Goal: Task Accomplishment & Management: Manage account settings

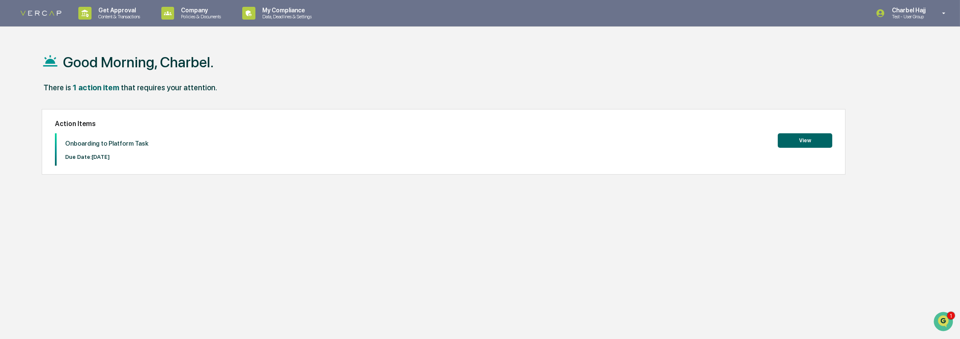
click at [86, 87] on div "1 action item" at bounding box center [96, 87] width 46 height 9
click at [191, 181] on div "Good Morning, Charbel. There is 1 action item that requires your attention. Act…" at bounding box center [474, 209] width 890 height 339
click at [930, 22] on div "Charbel Hajj Test - User Group" at bounding box center [913, 13] width 93 height 26
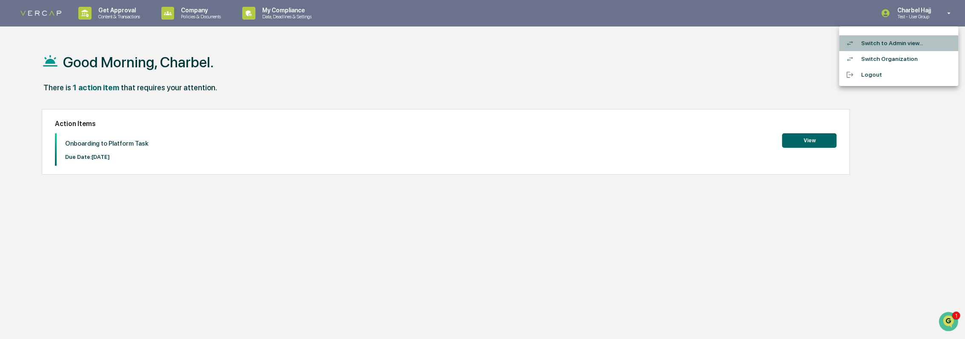
click at [911, 46] on li "Switch to Admin view..." at bounding box center [898, 43] width 119 height 16
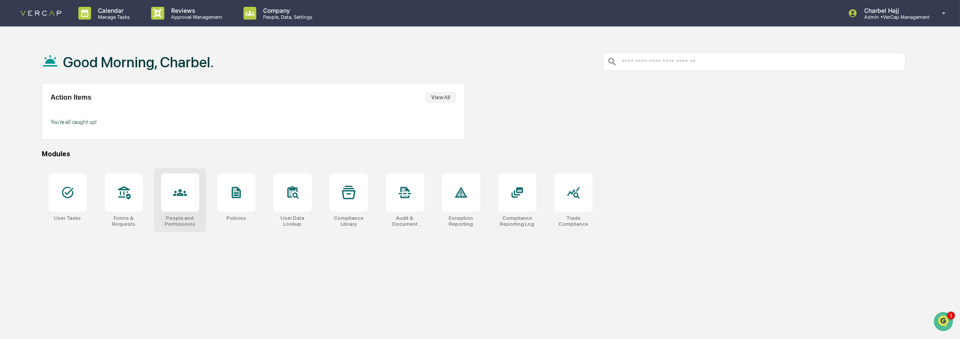
click at [188, 214] on div "People and Permissions" at bounding box center [180, 200] width 52 height 64
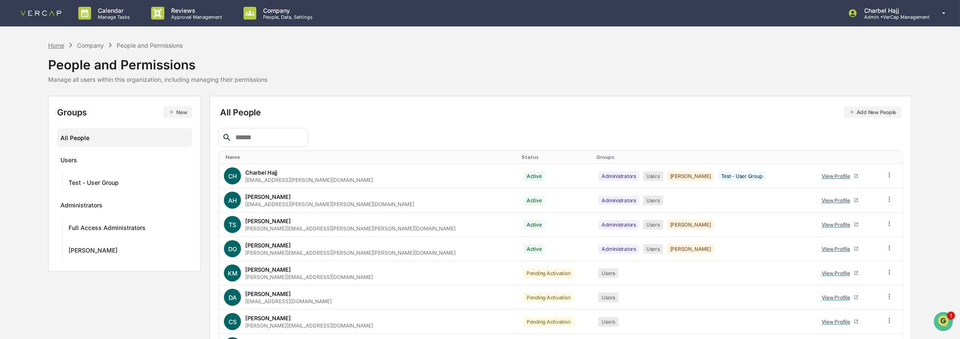
click at [62, 43] on div "Home" at bounding box center [56, 45] width 16 height 7
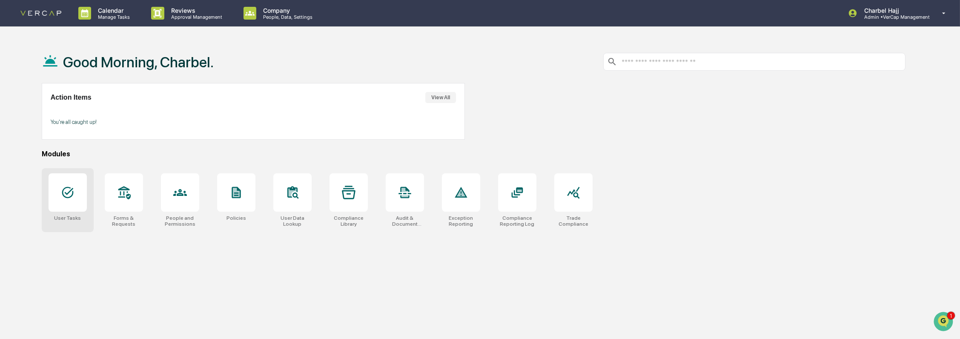
click at [80, 203] on div at bounding box center [68, 192] width 38 height 38
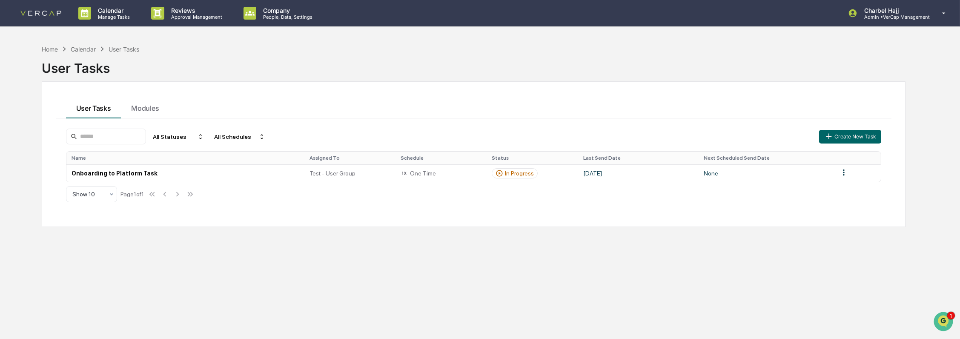
drag, startPoint x: 139, startPoint y: 65, endPoint x: 132, endPoint y: 68, distance: 8.2
click at [140, 66] on div "User Tasks" at bounding box center [474, 65] width 864 height 22
click at [837, 136] on button "Create New Task" at bounding box center [850, 137] width 62 height 14
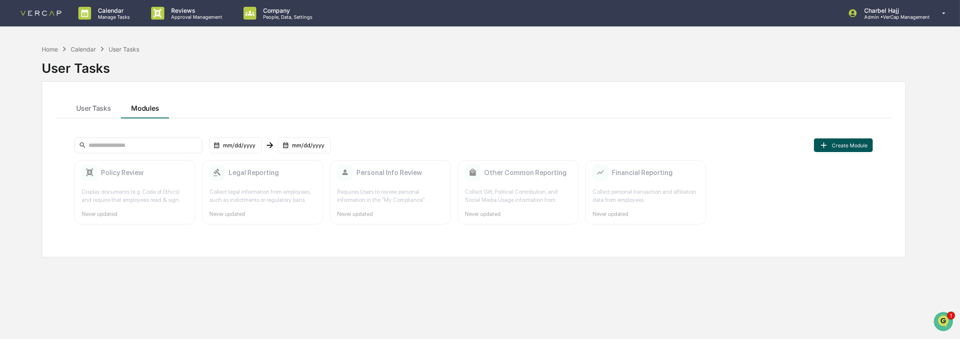
click at [832, 143] on button "Create Module" at bounding box center [843, 145] width 59 height 14
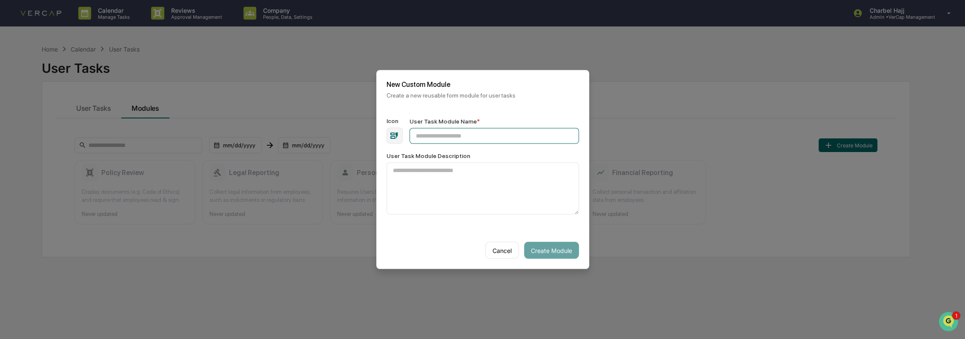
click at [479, 136] on input "User Task Module Name *" at bounding box center [493, 136] width 169 height 16
type input "****"
click at [538, 247] on button "Create Module" at bounding box center [551, 250] width 55 height 17
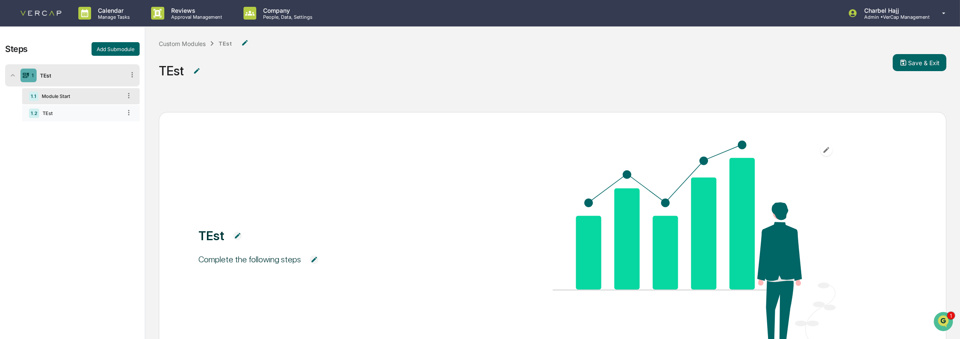
click at [80, 116] on div "TEst" at bounding box center [80, 113] width 82 height 6
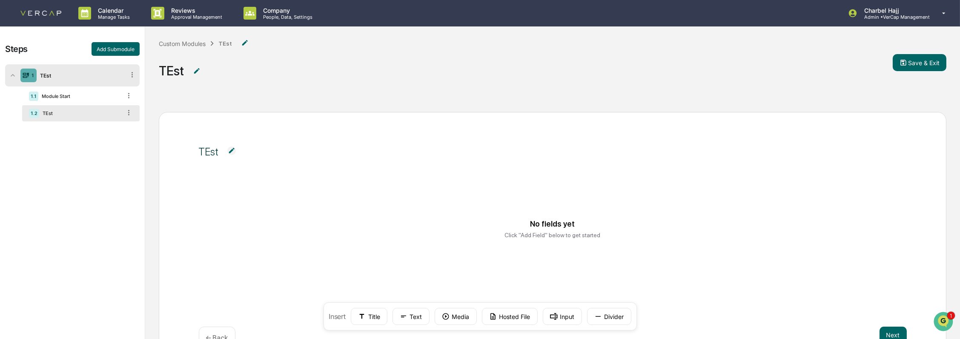
click at [56, 11] on img at bounding box center [40, 13] width 41 height 5
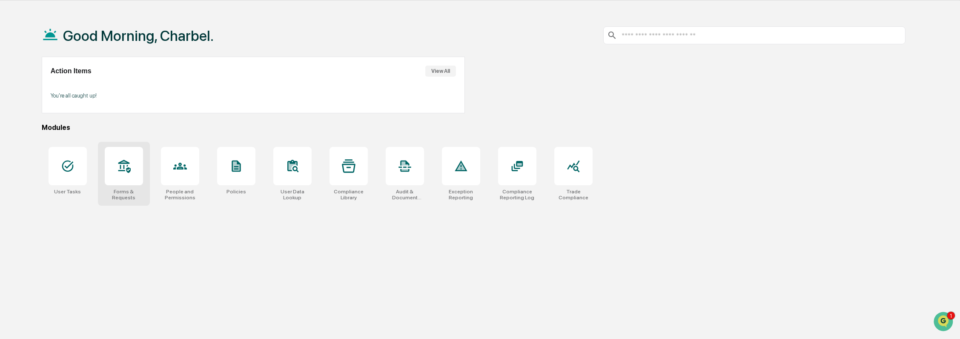
scroll to position [40, 0]
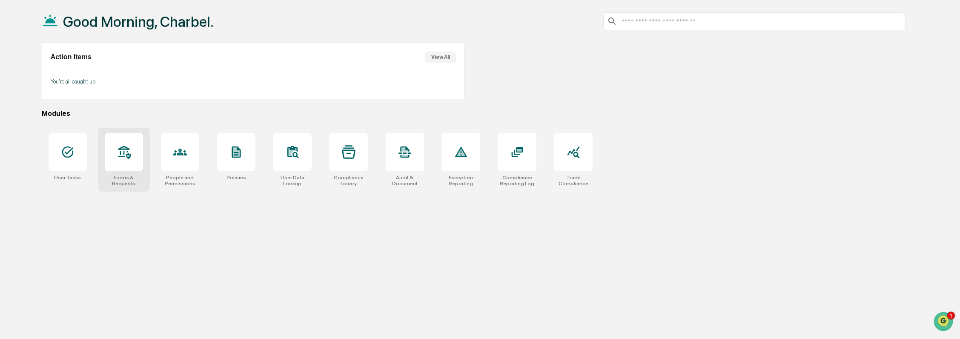
drag, startPoint x: 80, startPoint y: 161, endPoint x: 109, endPoint y: 152, distance: 31.2
click at [80, 161] on div at bounding box center [68, 152] width 38 height 38
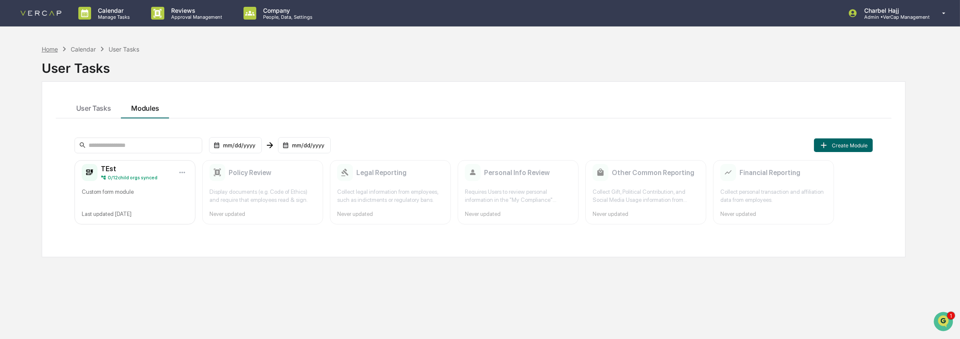
click at [54, 49] on div "Home" at bounding box center [50, 49] width 16 height 7
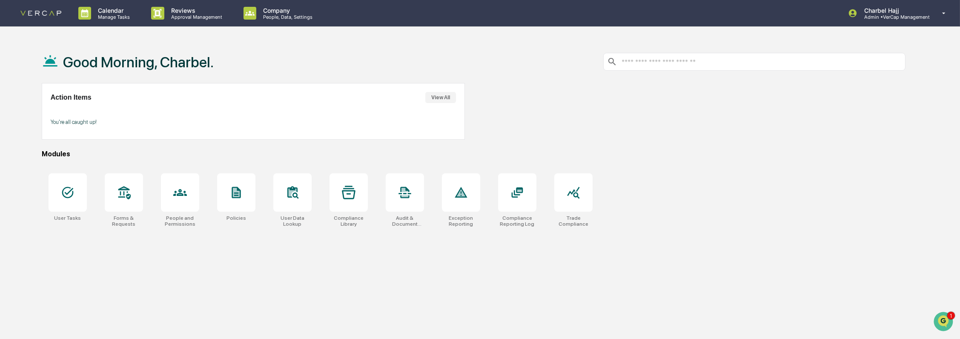
click at [715, 169] on div "User Tasks Forms & Requests People and Permissions Policies User Data Lookup Co…" at bounding box center [474, 200] width 864 height 64
click at [360, 199] on div at bounding box center [348, 192] width 38 height 38
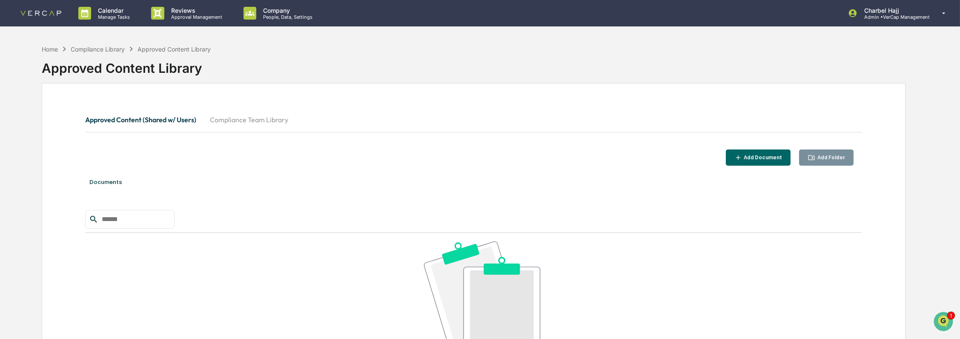
click at [242, 122] on button "Compliance Team Library" at bounding box center [249, 119] width 92 height 20
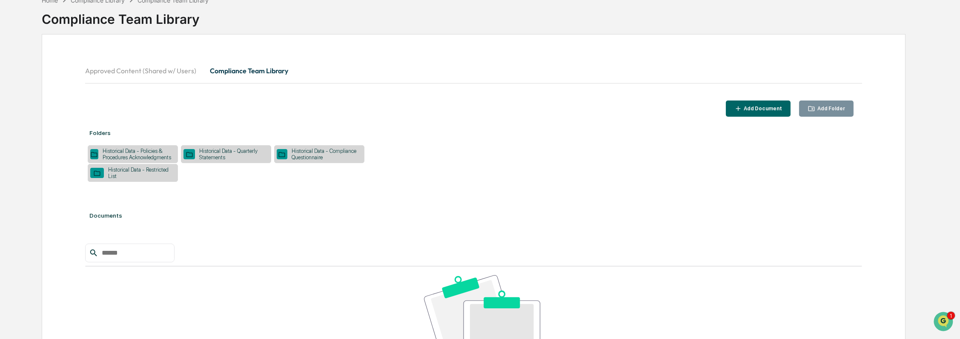
scroll to position [94, 0]
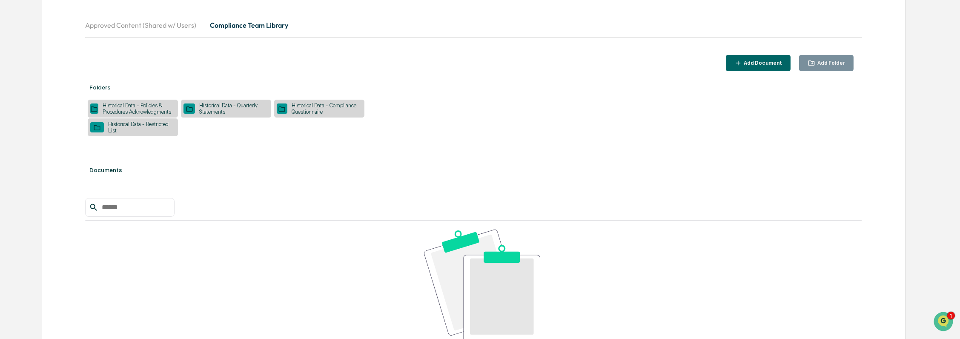
click at [137, 114] on div "Historical Data - Policies & Procedures Acknowledgments" at bounding box center [136, 108] width 77 height 13
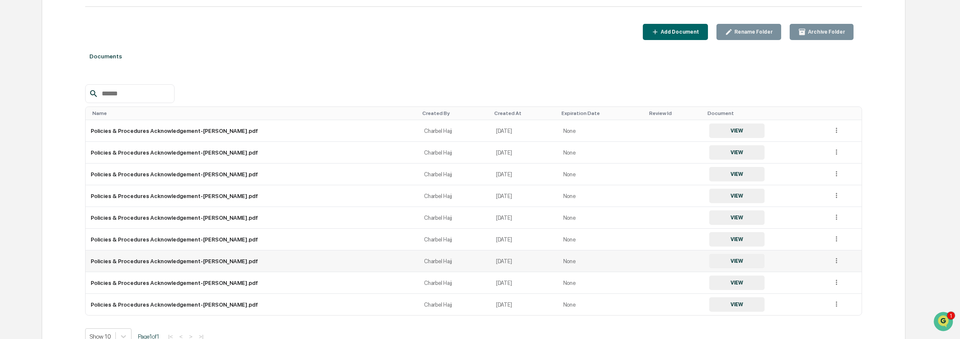
scroll to position [142, 0]
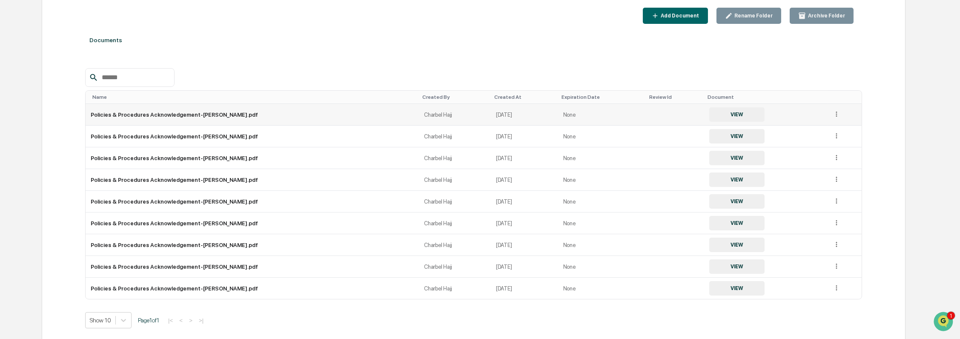
click at [733, 120] on button "VIEW" at bounding box center [736, 114] width 55 height 14
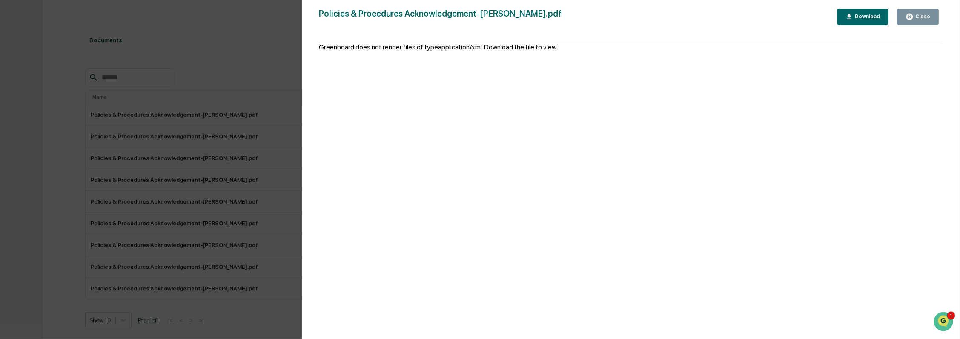
click at [273, 110] on div "Version History [DATE] 04:15 PM Charbel Hajj Policies & Procedures Acknowledgem…" at bounding box center [480, 169] width 960 height 339
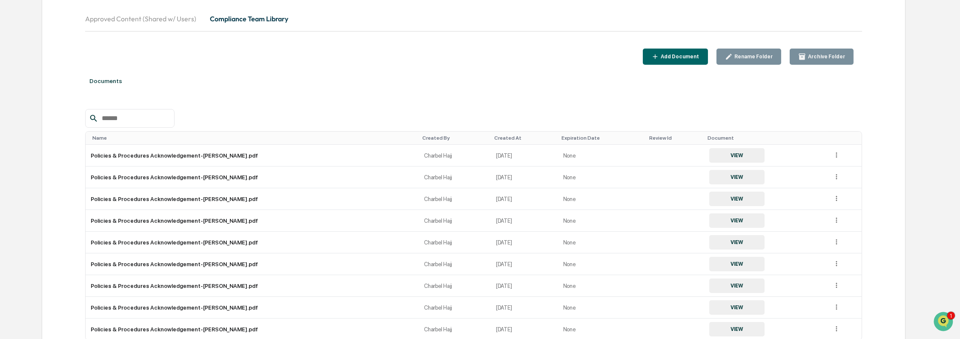
scroll to position [47, 0]
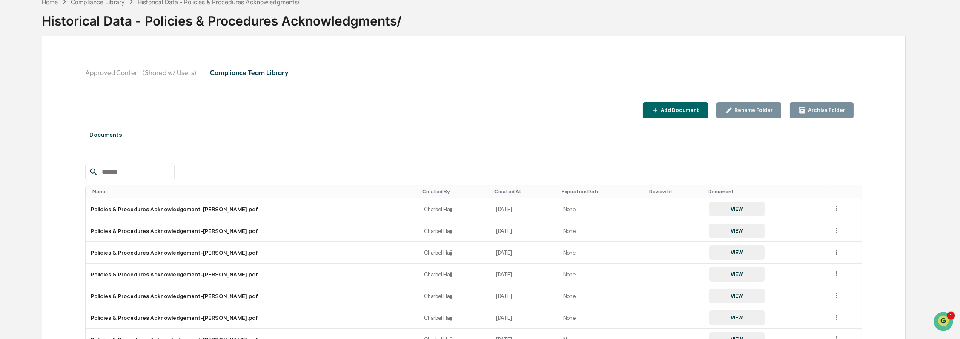
click at [244, 75] on button "Compliance Team Library" at bounding box center [249, 72] width 92 height 20
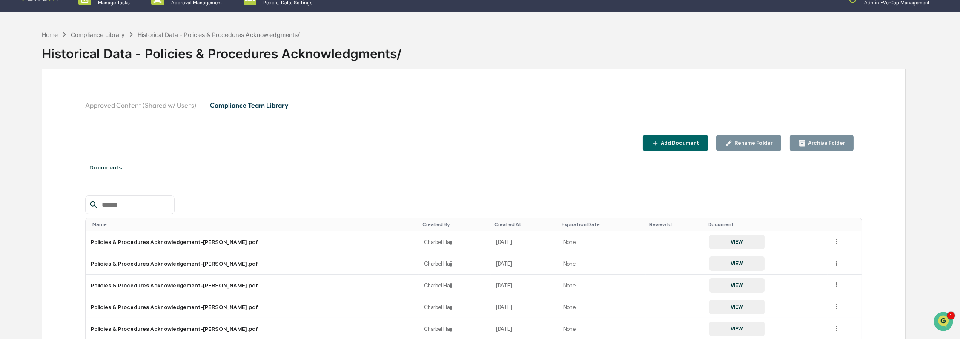
scroll to position [0, 0]
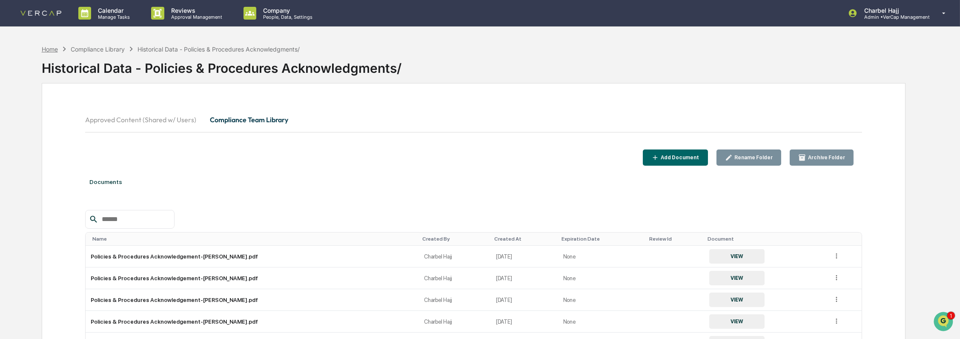
click at [50, 50] on div "Home" at bounding box center [50, 49] width 16 height 7
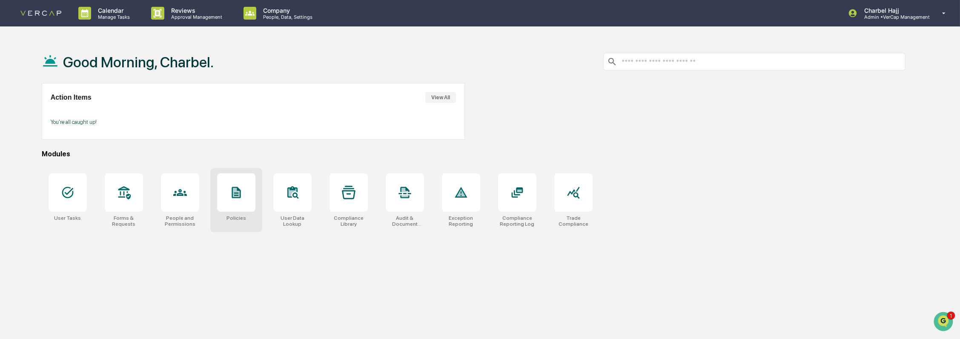
click at [234, 205] on div at bounding box center [236, 192] width 38 height 38
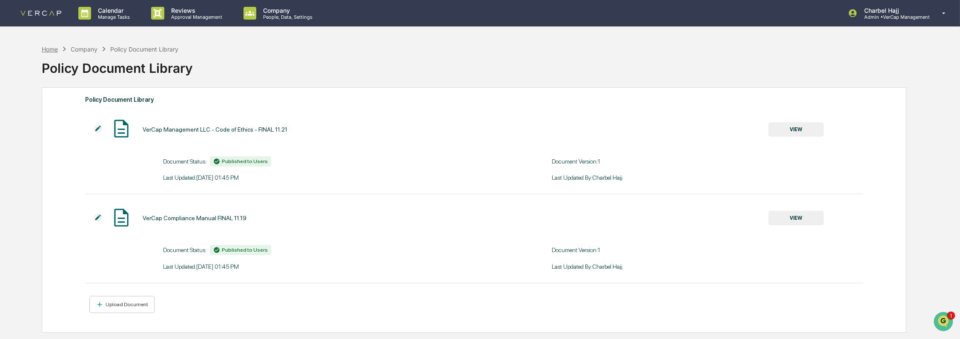
click at [57, 48] on div "Home" at bounding box center [50, 49] width 16 height 7
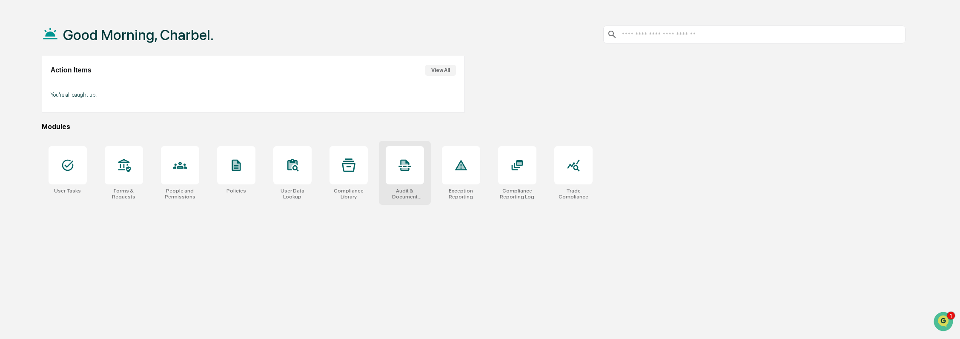
scroll to position [40, 0]
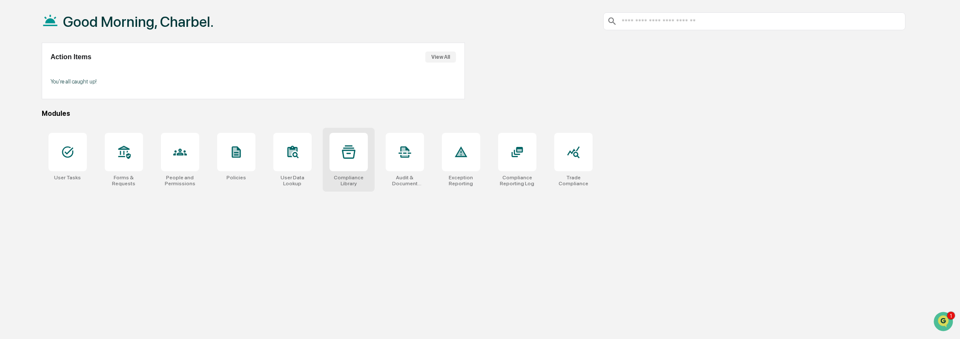
click at [347, 163] on div at bounding box center [348, 152] width 38 height 38
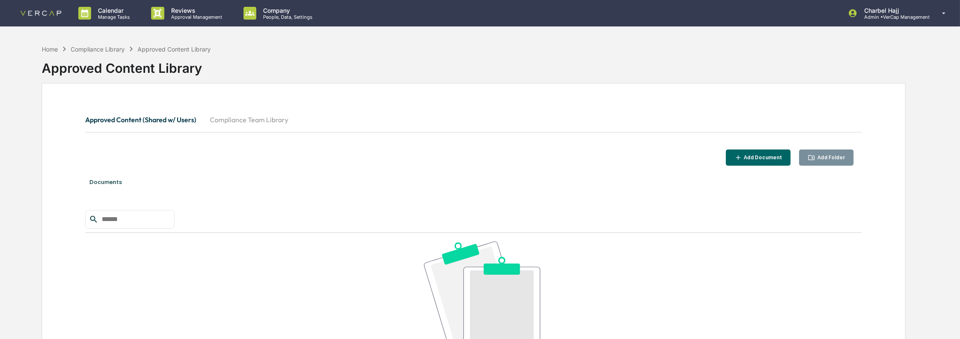
click at [229, 121] on button "Compliance Team Library" at bounding box center [249, 119] width 92 height 20
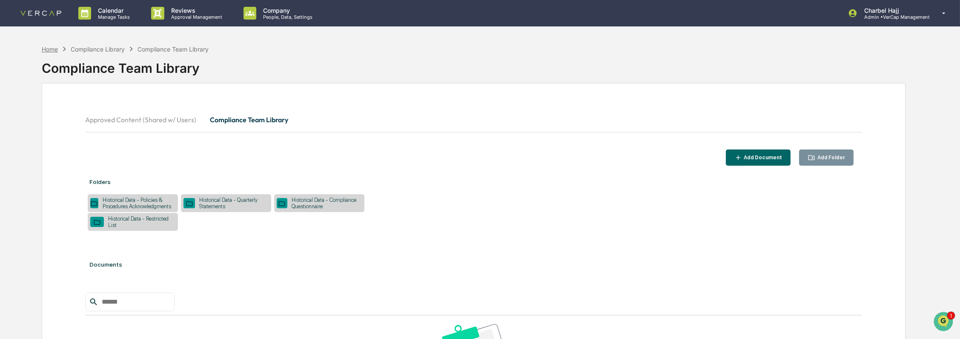
click at [52, 50] on div "Home" at bounding box center [50, 49] width 16 height 7
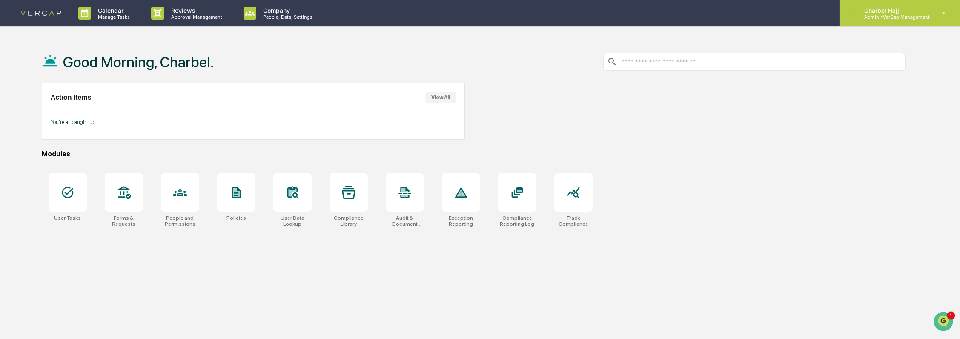
click at [897, 19] on p "Admin • VerCap Management" at bounding box center [893, 17] width 72 height 6
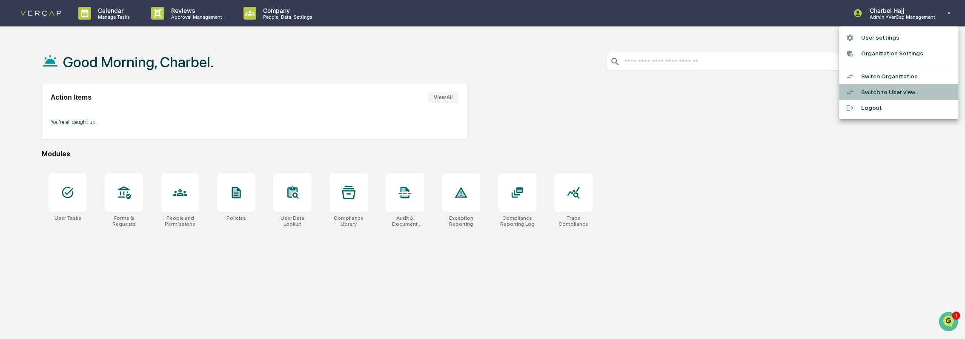
click at [896, 90] on li "Switch to User view..." at bounding box center [898, 92] width 119 height 16
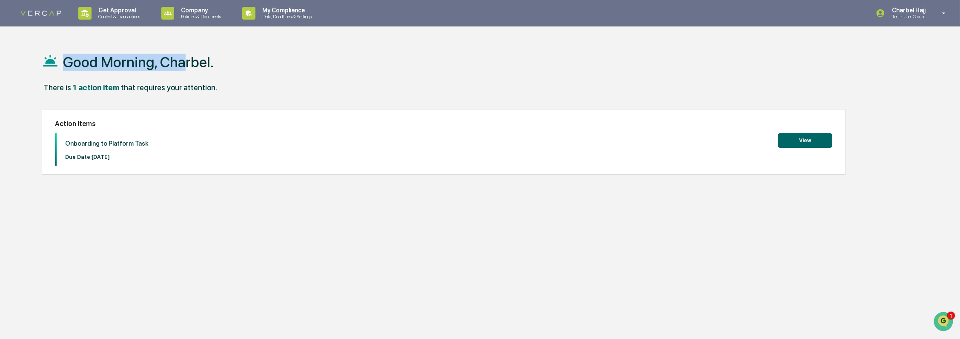
drag, startPoint x: 63, startPoint y: 64, endPoint x: 186, endPoint y: 65, distance: 122.6
click at [186, 65] on h1 "Good Morning, Charbel." at bounding box center [138, 62] width 151 height 17
click at [212, 65] on div "Good Morning, Charbel." at bounding box center [474, 61] width 864 height 43
drag, startPoint x: 208, startPoint y: 64, endPoint x: 72, endPoint y: 62, distance: 135.8
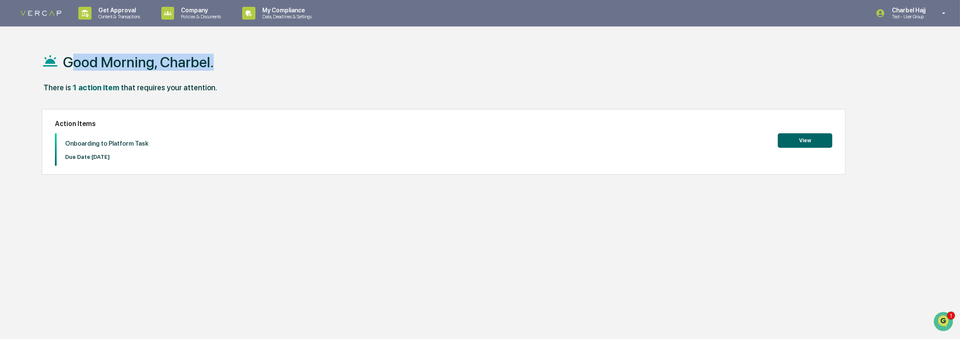
click at [72, 62] on h1 "Good Morning, Charbel." at bounding box center [138, 62] width 151 height 17
drag, startPoint x: 72, startPoint y: 62, endPoint x: 64, endPoint y: 34, distance: 28.8
click at [53, 31] on div "Get Approval Content & Transactions Company Policies & Documents My Compliance …" at bounding box center [480, 189] width 960 height 379
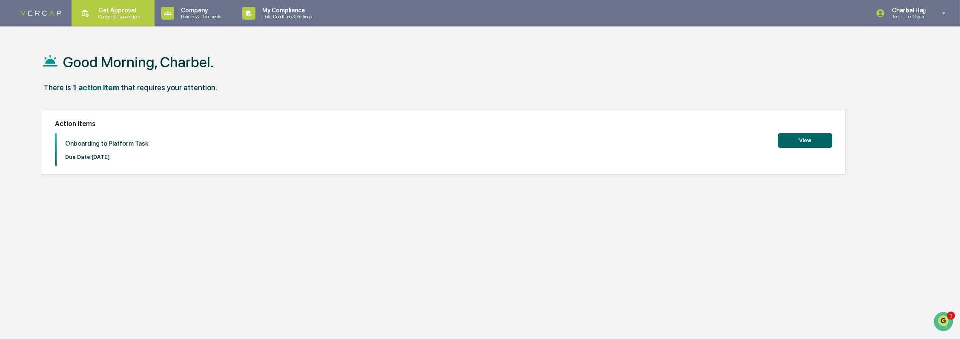
click at [126, 14] on p "Content & Transactions" at bounding box center [118, 17] width 53 height 6
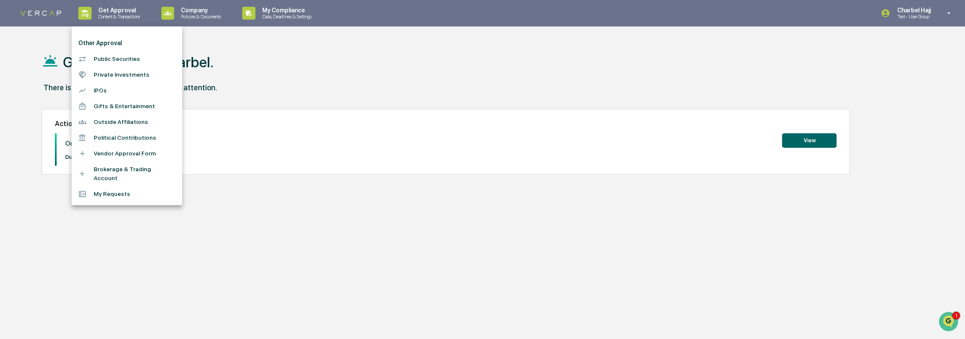
click at [112, 153] on li "Vendor Approval Form" at bounding box center [127, 154] width 111 height 16
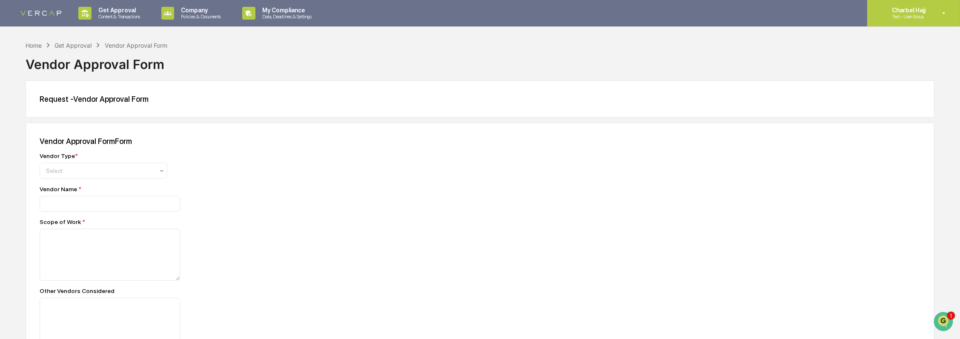
click at [943, 14] on icon at bounding box center [943, 13] width 15 height 8
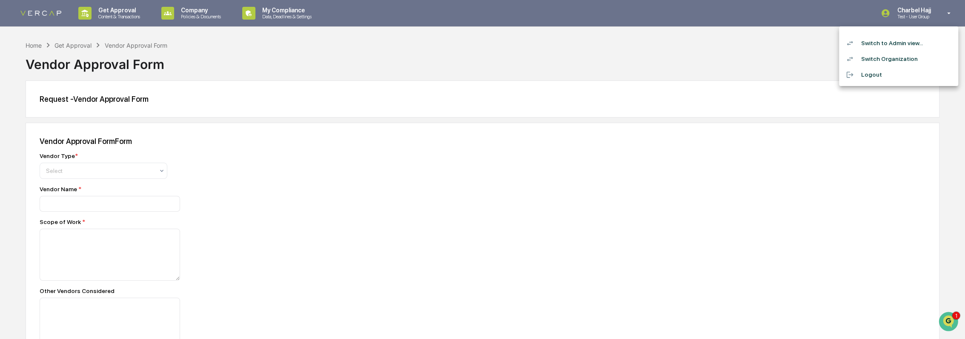
drag, startPoint x: 347, startPoint y: 207, endPoint x: 229, endPoint y: 209, distance: 117.9
click at [229, 209] on div at bounding box center [482, 169] width 965 height 339
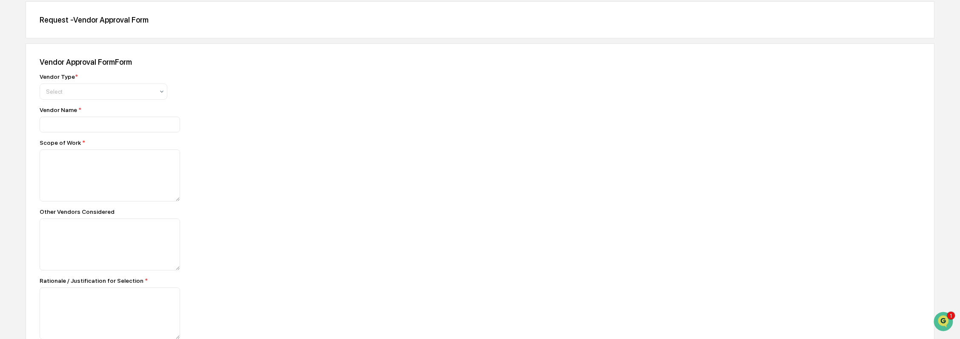
scroll to position [58, 0]
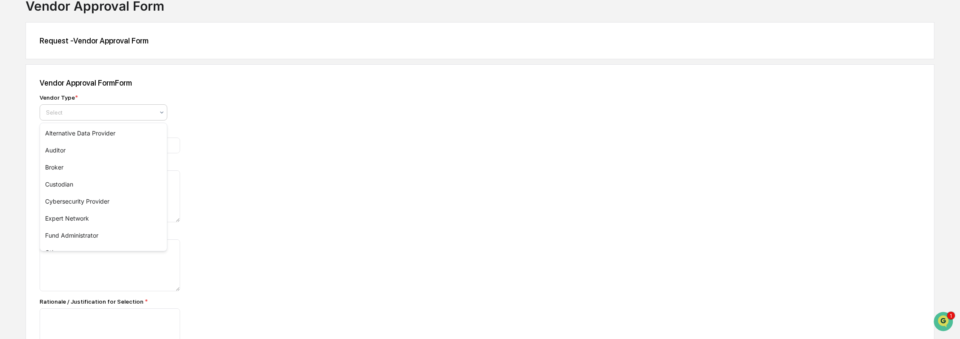
click at [131, 106] on div "Select" at bounding box center [100, 112] width 117 height 12
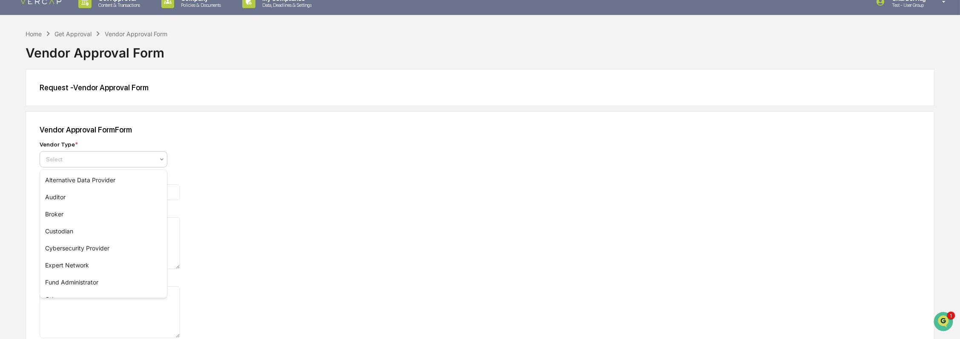
scroll to position [16, 0]
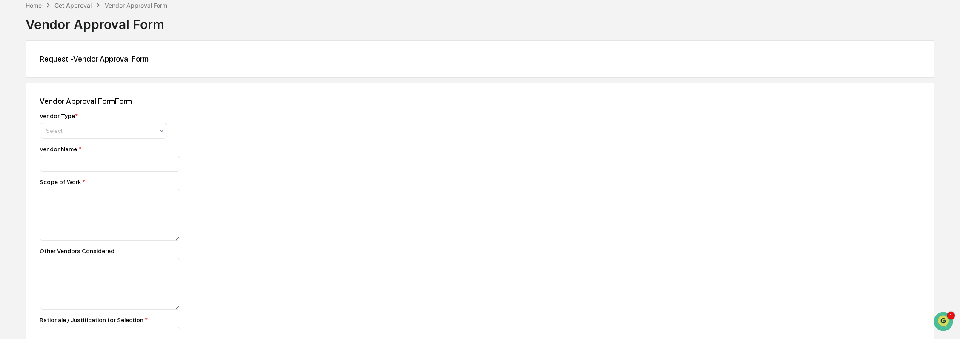
scroll to position [0, 0]
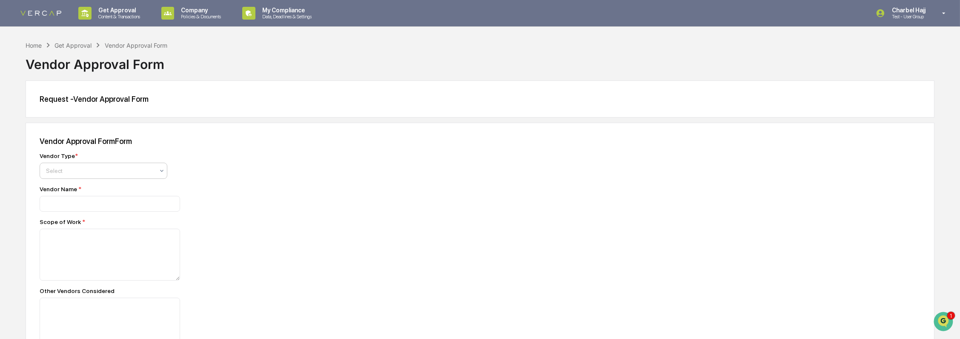
click at [82, 167] on div at bounding box center [100, 170] width 108 height 9
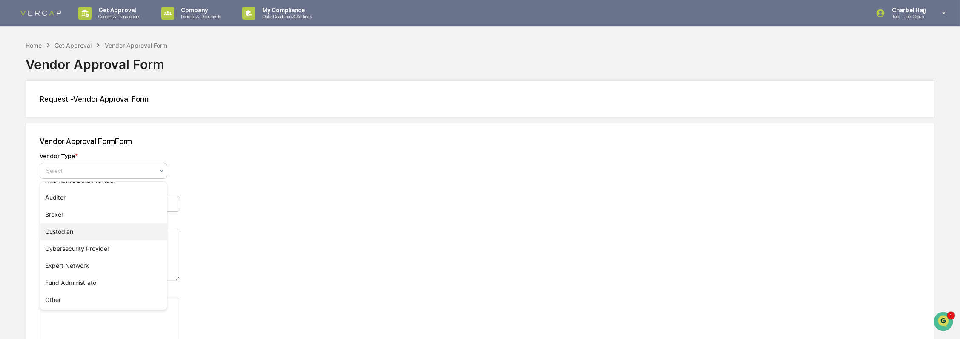
scroll to position [9, 0]
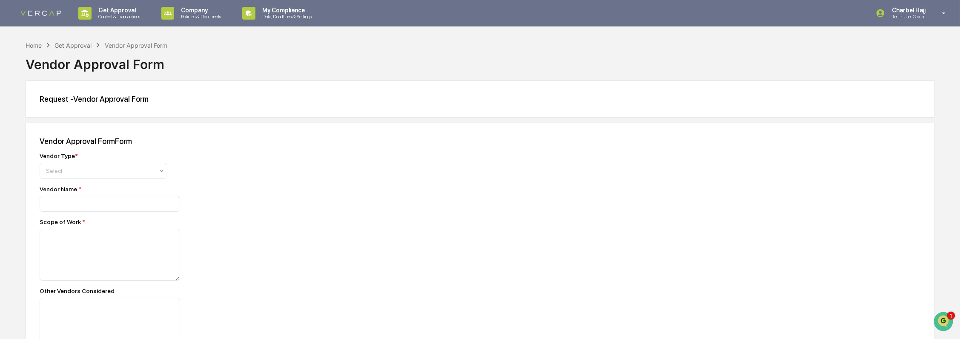
drag, startPoint x: 250, startPoint y: 219, endPoint x: 248, endPoint y: 200, distance: 18.8
click at [248, 200] on div at bounding box center [189, 204] width 298 height 16
click at [112, 11] on p "Get Approval" at bounding box center [118, 10] width 53 height 7
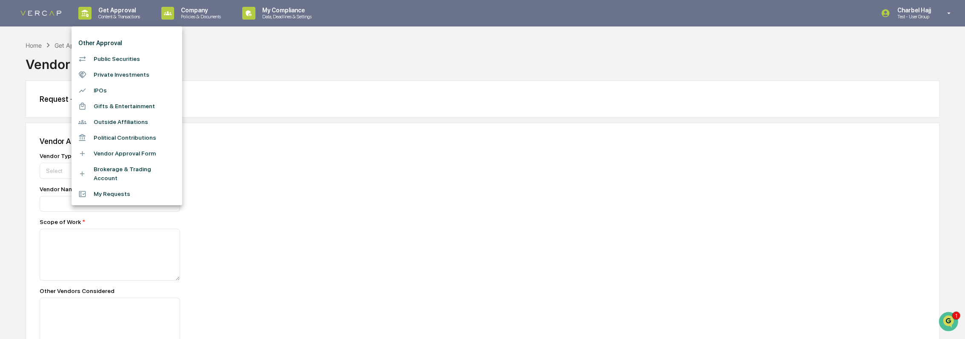
click at [126, 60] on li "Public Securities" at bounding box center [127, 59] width 111 height 16
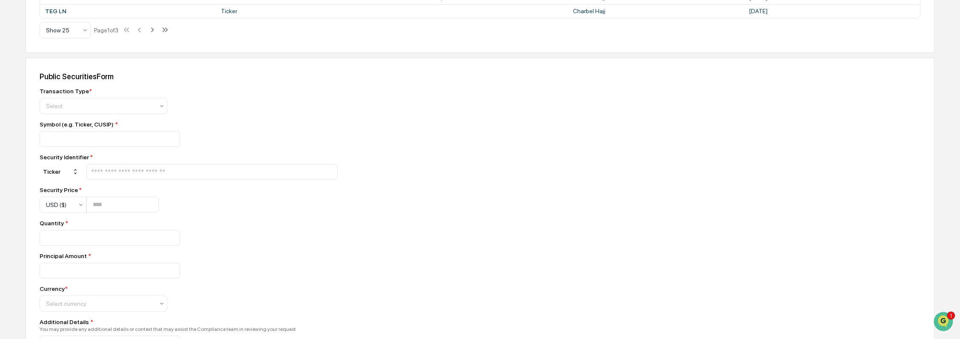
scroll to position [662, 0]
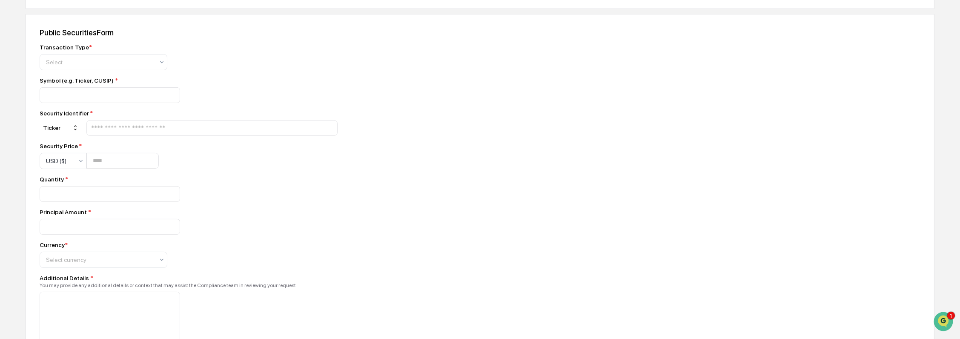
click at [118, 132] on input "text" at bounding box center [211, 128] width 243 height 8
click at [50, 135] on div "Ticker" at bounding box center [61, 128] width 43 height 14
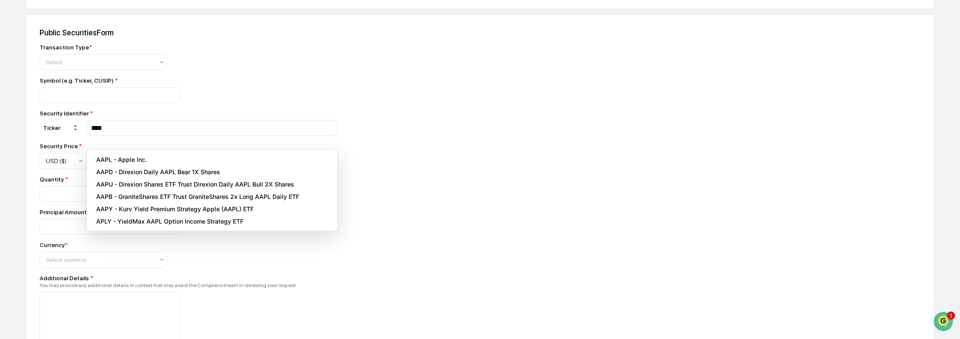
click at [120, 132] on input "****" at bounding box center [211, 128] width 243 height 8
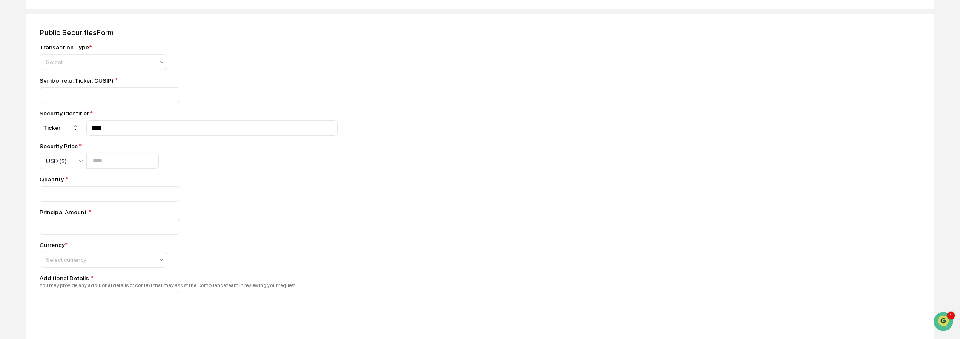
drag, startPoint x: 159, startPoint y: 140, endPoint x: 163, endPoint y: 143, distance: 5.8
click at [161, 132] on input "****" at bounding box center [211, 128] width 243 height 8
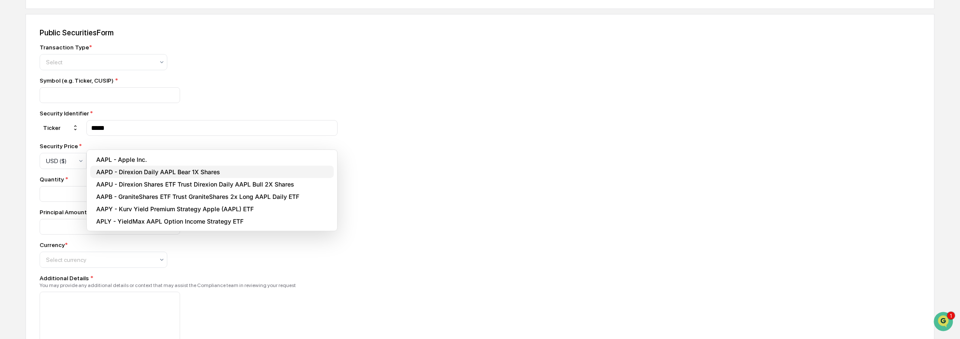
type input "****"
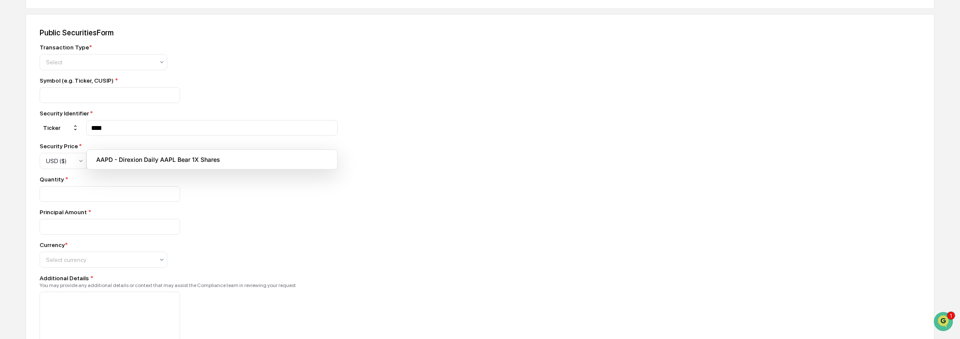
click at [129, 132] on input "****" at bounding box center [211, 128] width 243 height 8
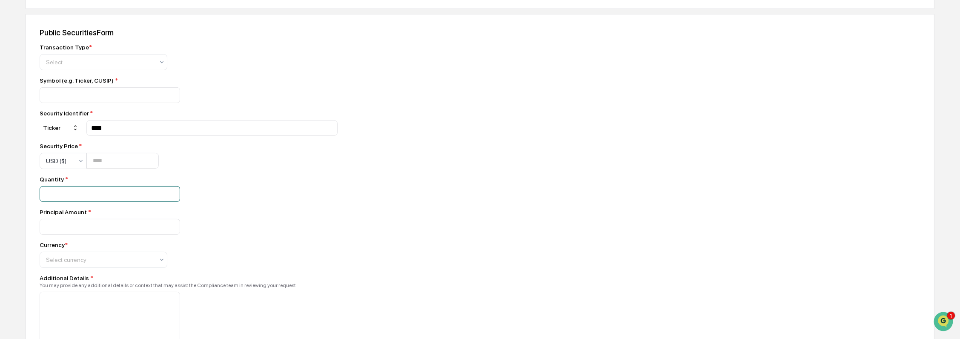
click at [309, 202] on div at bounding box center [189, 194] width 298 height 16
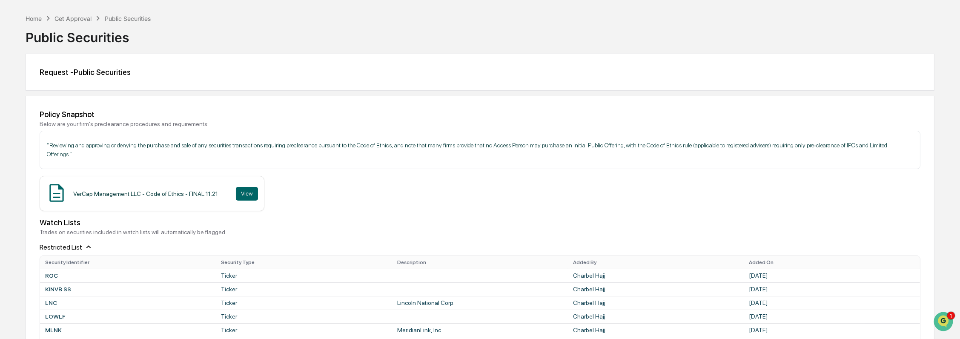
scroll to position [47, 0]
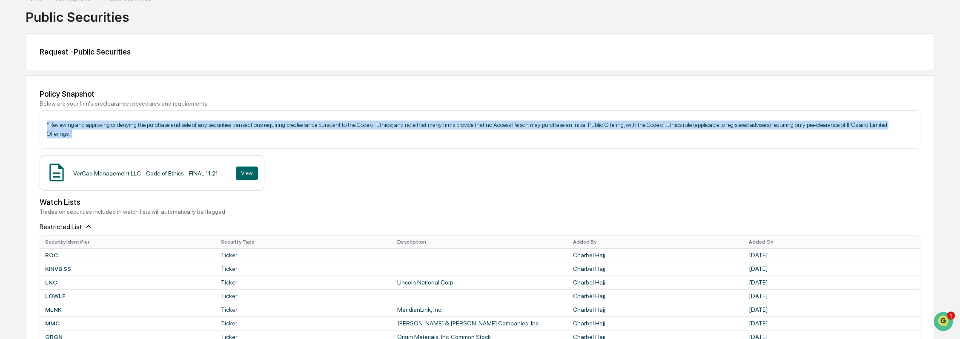
drag, startPoint x: 47, startPoint y: 123, endPoint x: 76, endPoint y: 135, distance: 31.4
click at [76, 135] on p "“Reviewing and approving or denying the purchase and sale of any securities tra…" at bounding box center [480, 129] width 866 height 18
click at [74, 137] on p "“Reviewing and approving or denying the purchase and sale of any securities tra…" at bounding box center [480, 129] width 866 height 18
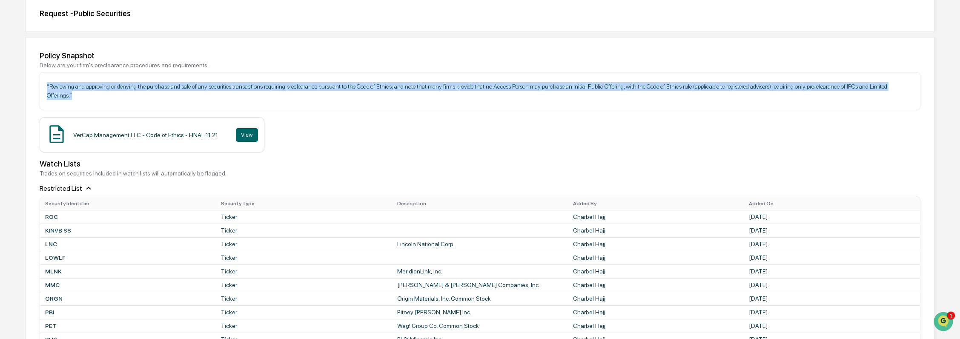
scroll to position [142, 0]
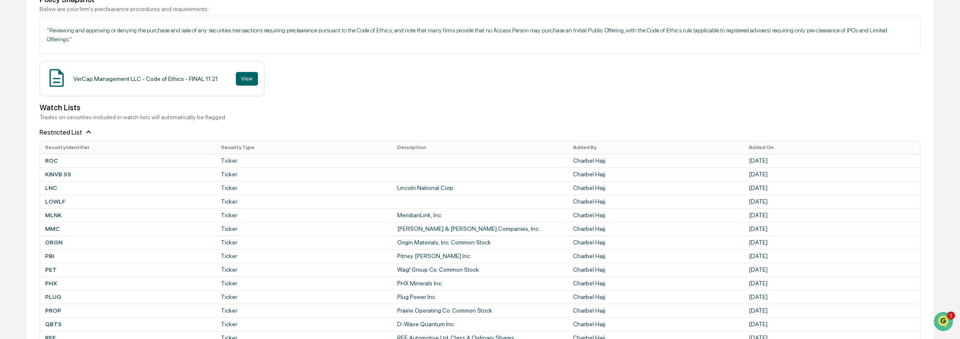
click at [312, 94] on div "VerCap Management LLC - Code of Ethics - FINAL 11.21 View" at bounding box center [480, 78] width 881 height 35
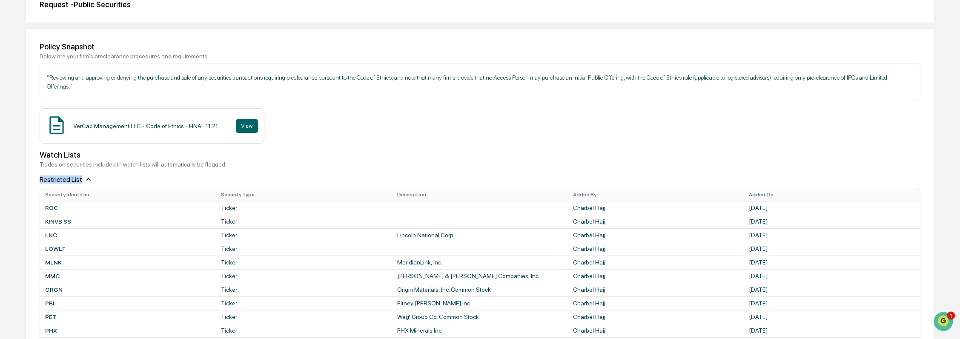
drag, startPoint x: 80, startPoint y: 182, endPoint x: 40, endPoint y: 181, distance: 40.0
click at [40, 181] on div "Restricted List" at bounding box center [480, 176] width 881 height 16
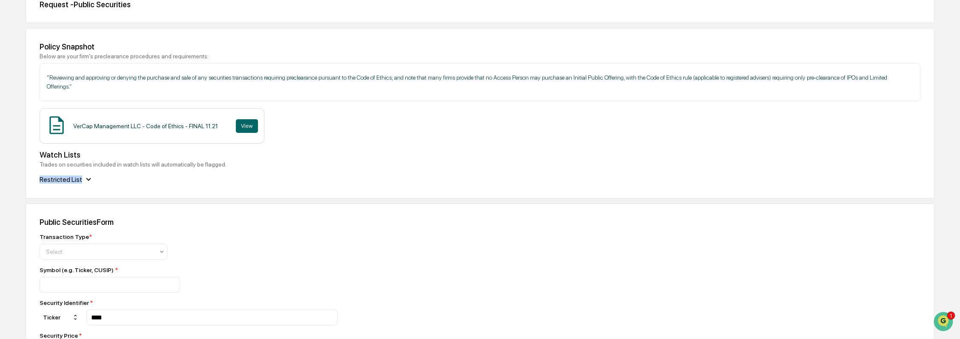
drag, startPoint x: 40, startPoint y: 181, endPoint x: 82, endPoint y: 180, distance: 42.1
click at [84, 180] on icon at bounding box center [88, 179] width 9 height 9
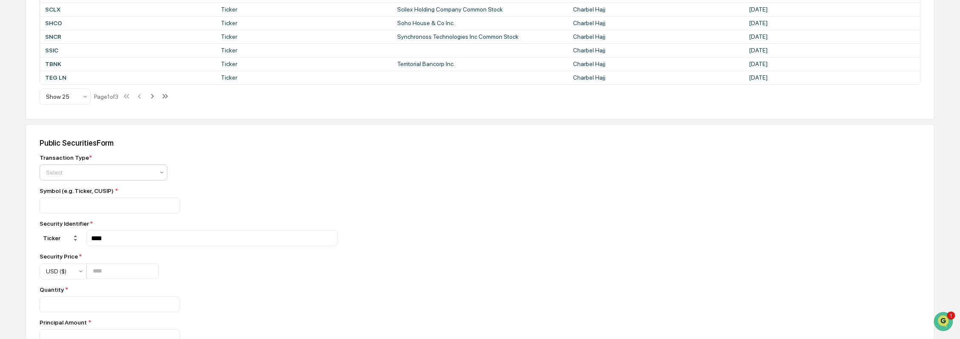
scroll to position [567, 0]
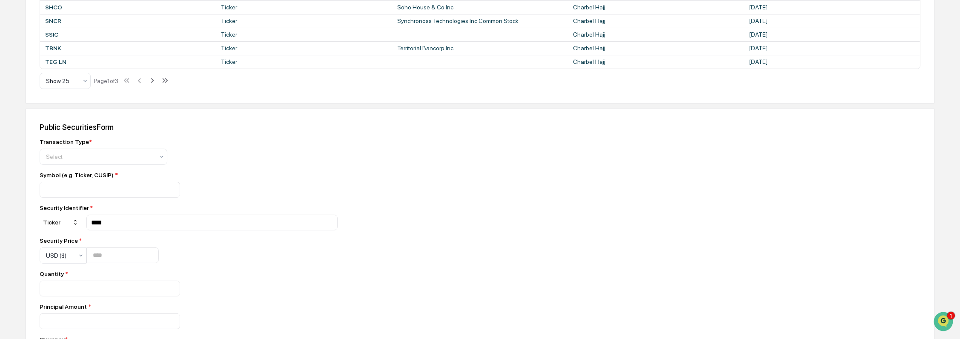
click at [192, 165] on div "Transaction Type * Select" at bounding box center [189, 151] width 298 height 26
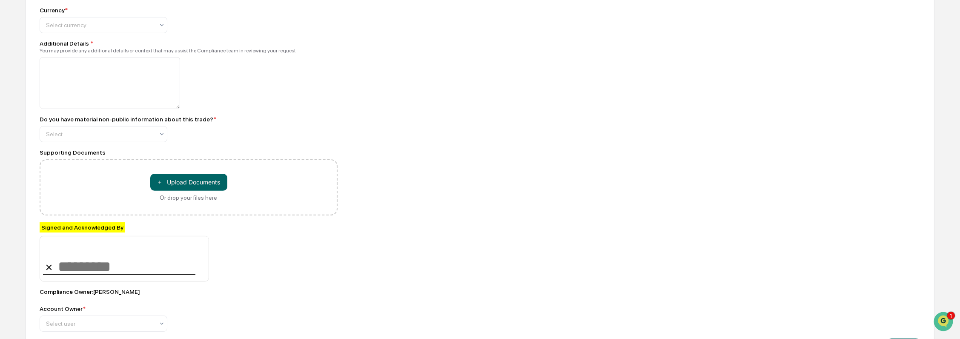
scroll to position [947, 0]
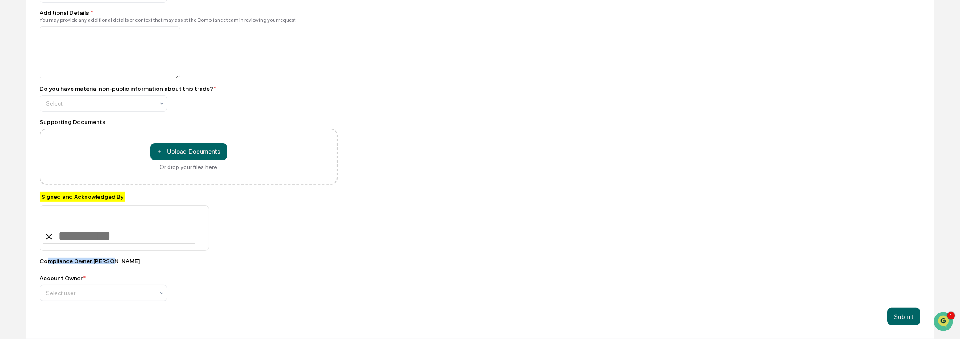
drag, startPoint x: 46, startPoint y: 261, endPoint x: 109, endPoint y: 262, distance: 63.0
click at [109, 262] on div "Compliance Owner : Richard Ross" at bounding box center [189, 261] width 298 height 7
drag, startPoint x: 106, startPoint y: 266, endPoint x: 101, endPoint y: 266, distance: 5.1
click at [106, 266] on div "Transaction Type * Select Symbol (e.g. Ticker, CUSIP) * Security Identifier * T…" at bounding box center [189, 40] width 298 height 523
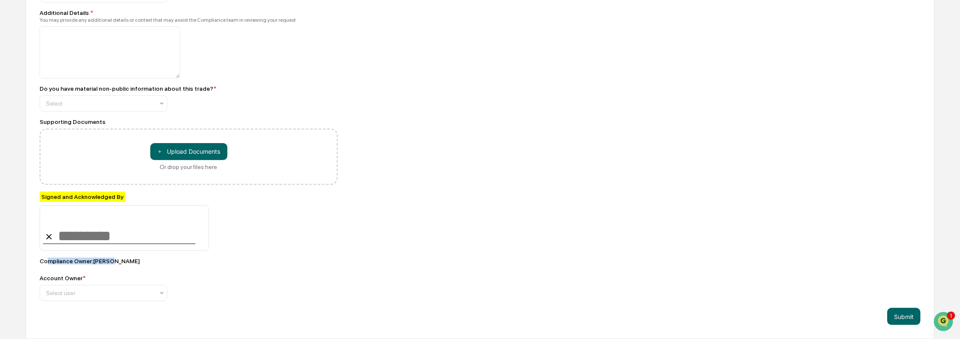
click at [93, 262] on div "Compliance Owner : Richard Ross" at bounding box center [189, 261] width 298 height 7
drag, startPoint x: 91, startPoint y: 261, endPoint x: 132, endPoint y: 265, distance: 41.0
click at [132, 265] on div "Transaction Type * Select Symbol (e.g. Ticker, CUSIP) * Security Identifier * T…" at bounding box center [189, 40] width 298 height 523
click at [88, 260] on div "Compliance Owner : Richard Ross" at bounding box center [189, 261] width 298 height 7
drag, startPoint x: 92, startPoint y: 262, endPoint x: 148, endPoint y: 265, distance: 55.8
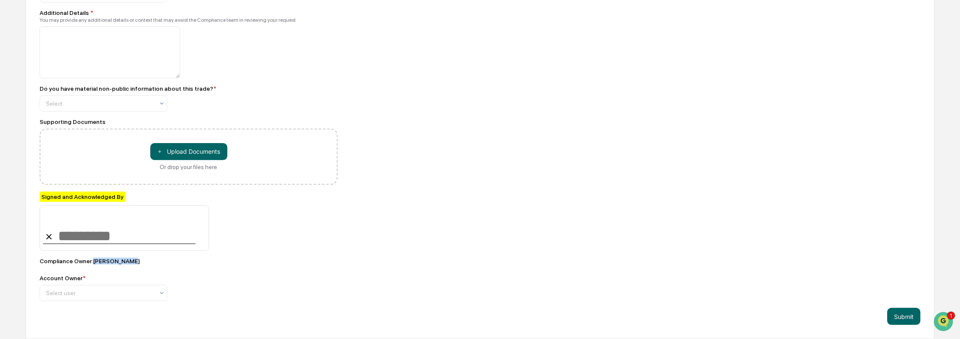
click at [148, 265] on div "Transaction Type * Select Symbol (e.g. Ticker, CUSIP) * Security Identifier * T…" at bounding box center [189, 40] width 298 height 523
drag, startPoint x: 148, startPoint y: 265, endPoint x: 106, endPoint y: 263, distance: 41.3
click at [111, 260] on div "Compliance Owner : Richard Ross" at bounding box center [189, 261] width 298 height 7
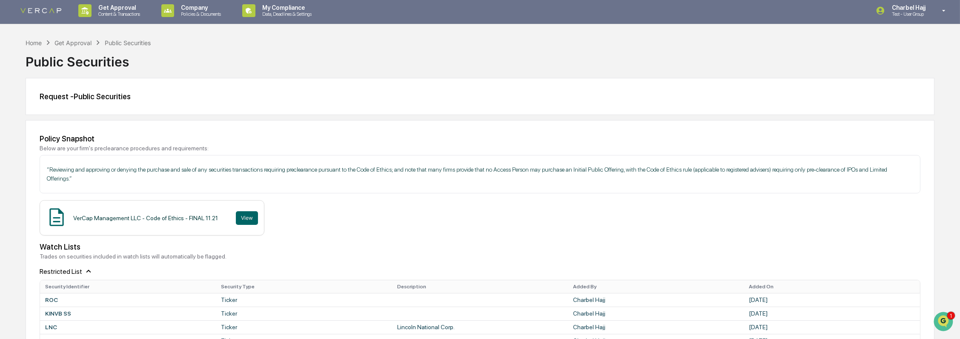
scroll to position [0, 0]
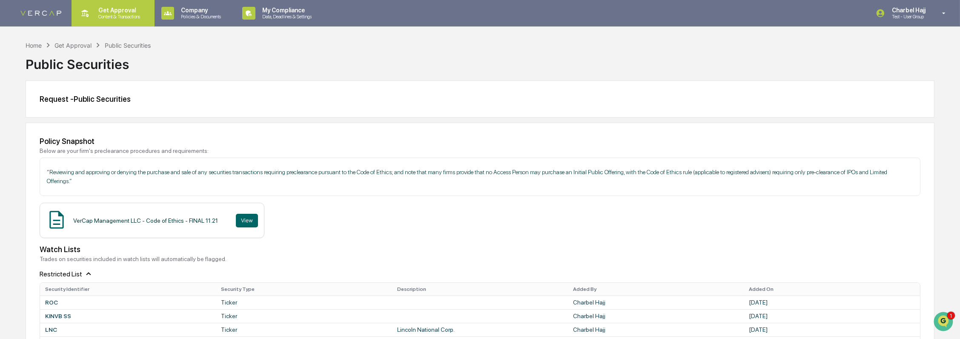
click at [121, 17] on p "Content & Transactions" at bounding box center [118, 17] width 53 height 6
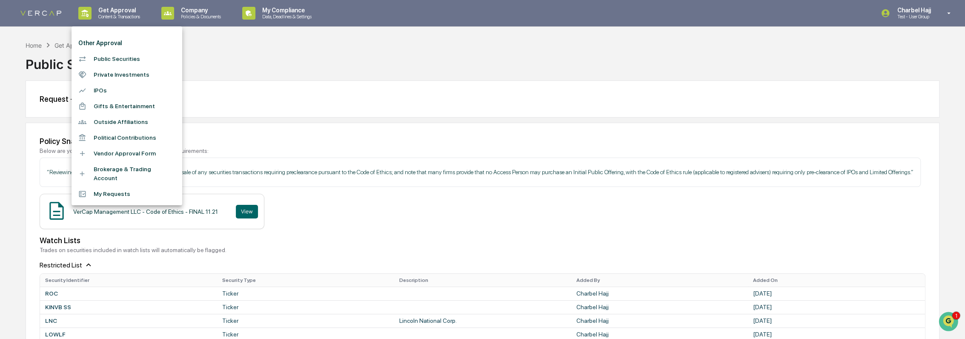
click at [129, 77] on li "Private Investments" at bounding box center [127, 75] width 111 height 16
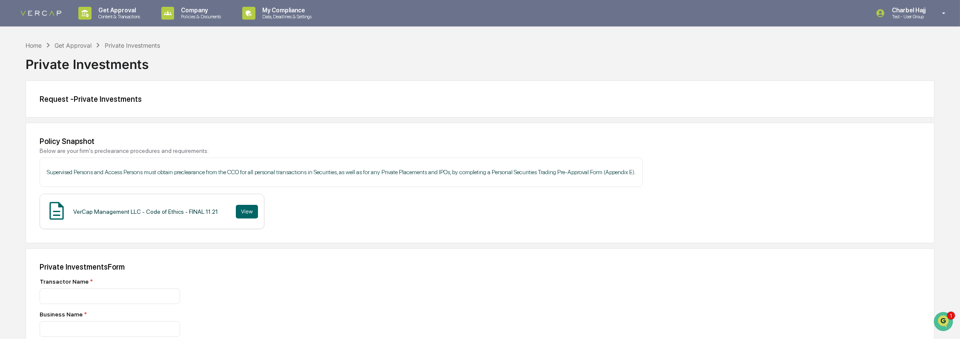
click at [138, 26] on div "Get Approval Content & Transactions Company Policies & Documents My Compliance …" at bounding box center [480, 13] width 960 height 27
click at [131, 17] on p "Content & Transactions" at bounding box center [118, 17] width 53 height 6
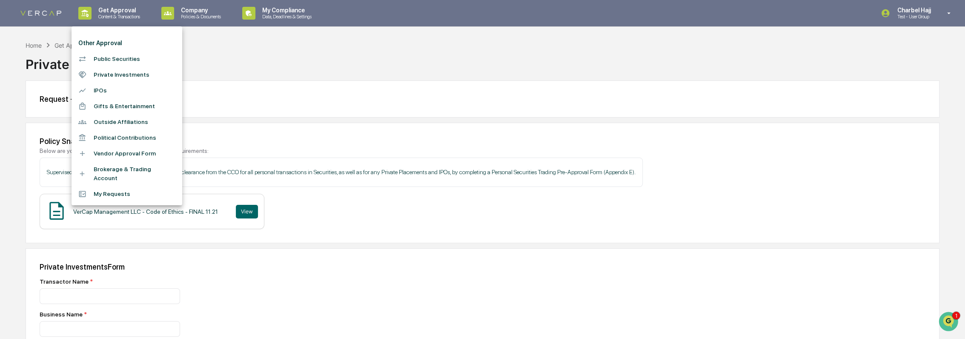
click at [129, 108] on li "Gifts & Entertainment" at bounding box center [127, 106] width 111 height 16
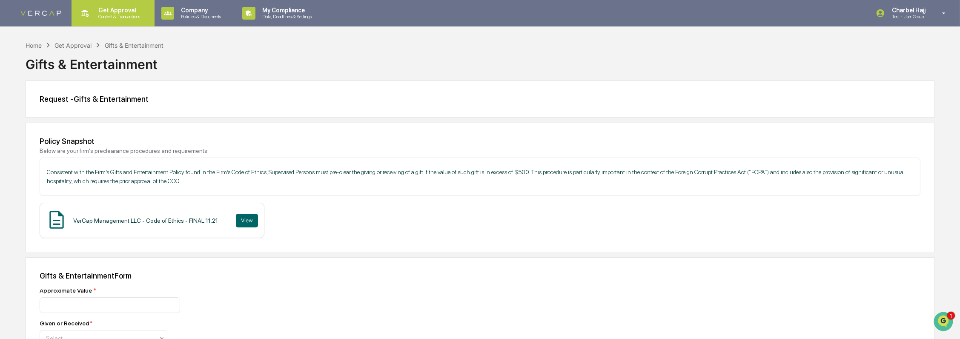
click at [126, 20] on div "Get Approval Content & Transactions" at bounding box center [112, 13] width 74 height 26
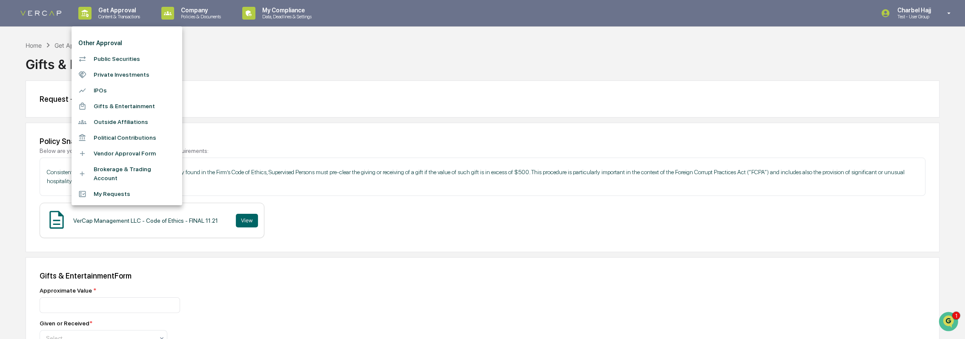
click at [107, 170] on li "Brokerage & Trading Account" at bounding box center [127, 173] width 111 height 25
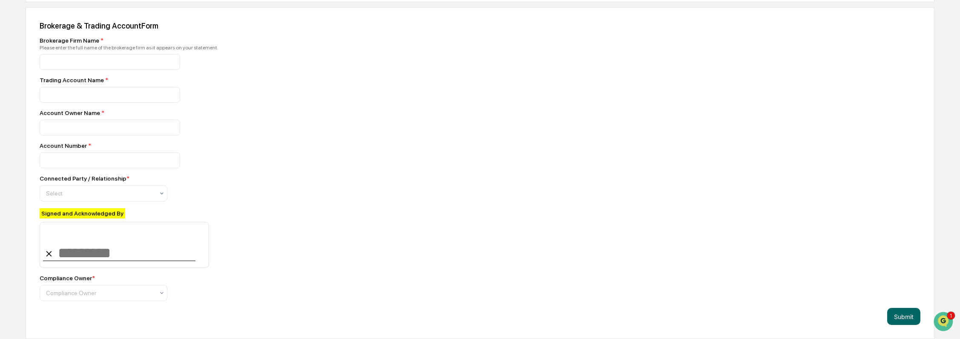
scroll to position [28, 0]
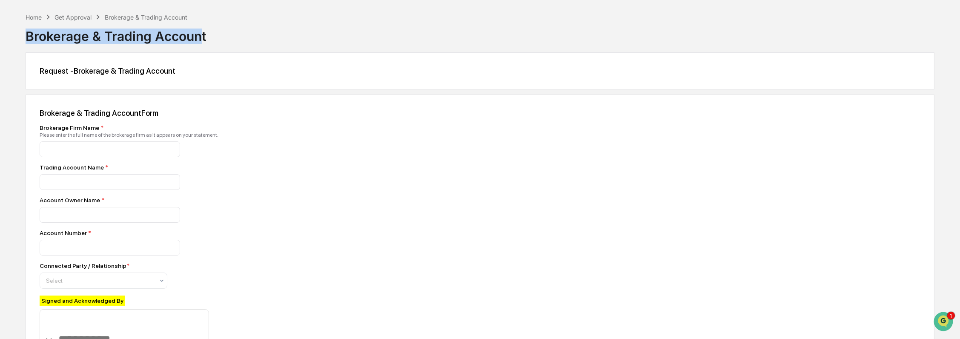
drag, startPoint x: 24, startPoint y: 35, endPoint x: 201, endPoint y: 34, distance: 176.6
click at [201, 34] on div "Home Get Approval Brokerage & Trading Account Brokerage & Trading Account Reque…" at bounding box center [480, 219] width 960 height 414
click at [203, 34] on div "Brokerage & Trading Account" at bounding box center [480, 33] width 909 height 22
drag, startPoint x: 206, startPoint y: 37, endPoint x: 30, endPoint y: 35, distance: 175.8
click at [30, 35] on div "Brokerage & Trading Account" at bounding box center [480, 33] width 909 height 22
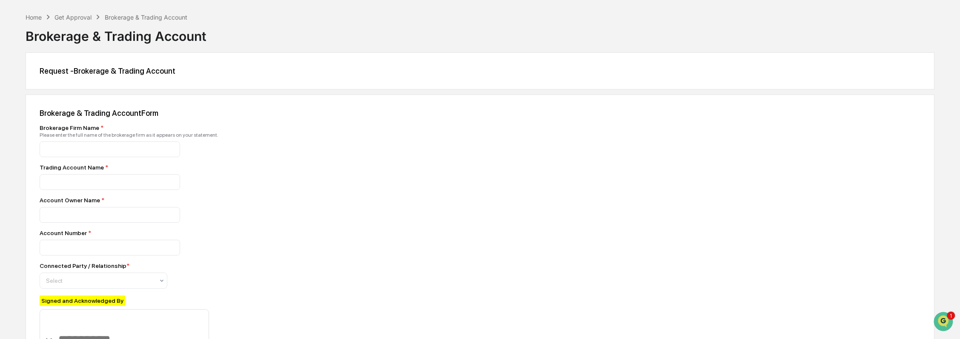
drag, startPoint x: 30, startPoint y: 35, endPoint x: 26, endPoint y: 35, distance: 4.3
click at [26, 35] on div "Brokerage & Trading Account" at bounding box center [480, 33] width 909 height 22
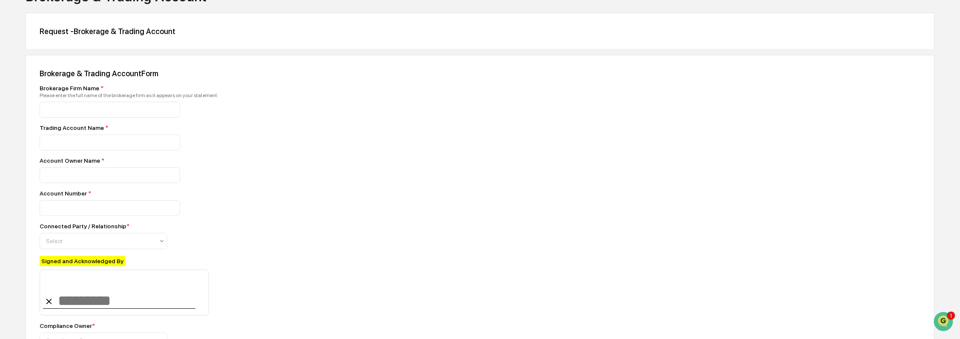
scroll to position [0, 0]
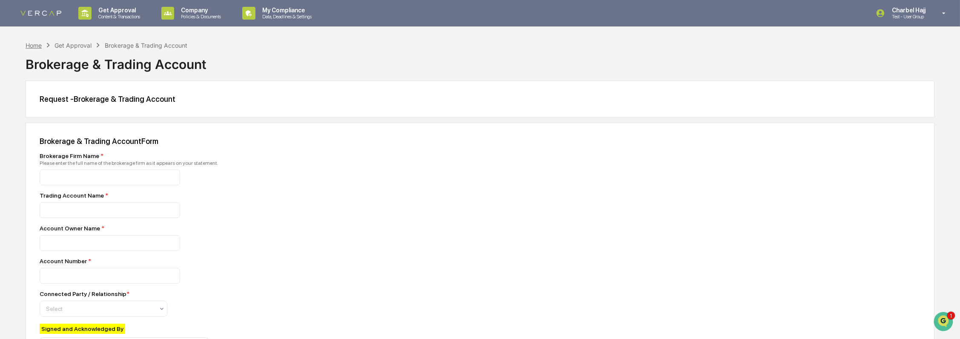
click at [31, 43] on div "Home" at bounding box center [34, 45] width 16 height 7
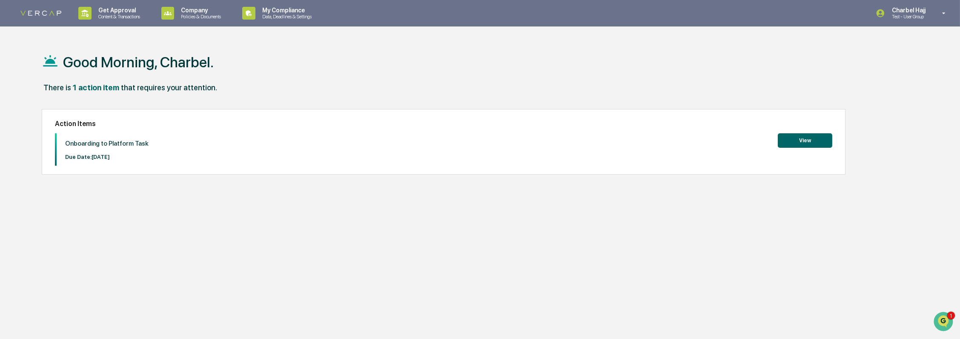
click at [913, 16] on p "Test - User Group" at bounding box center [907, 17] width 45 height 6
drag, startPoint x: 753, startPoint y: 56, endPoint x: 571, endPoint y: 71, distance: 183.2
click at [752, 57] on div at bounding box center [482, 169] width 965 height 339
drag, startPoint x: 97, startPoint y: 140, endPoint x: 137, endPoint y: 147, distance: 41.6
click at [137, 147] on div "Onboarding to Platform Task Due Date: 2025-10-31" at bounding box center [103, 149] width 92 height 32
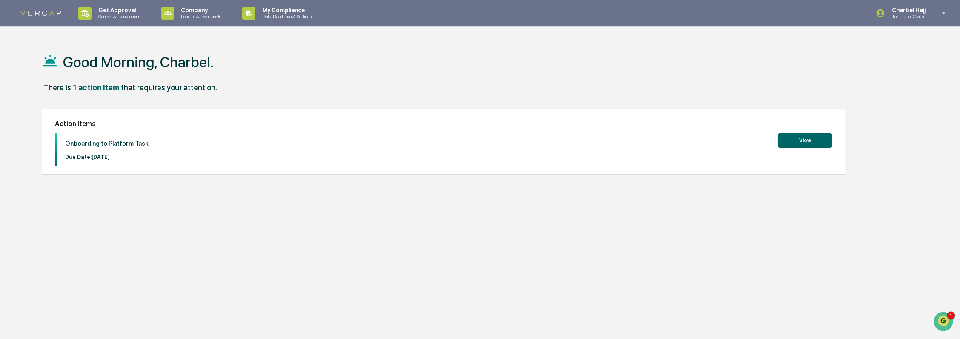
click at [138, 151] on div "Onboarding to Platform Task Due Date: 2025-10-31" at bounding box center [103, 149] width 92 height 32
click at [804, 143] on button "View" at bounding box center [805, 140] width 54 height 14
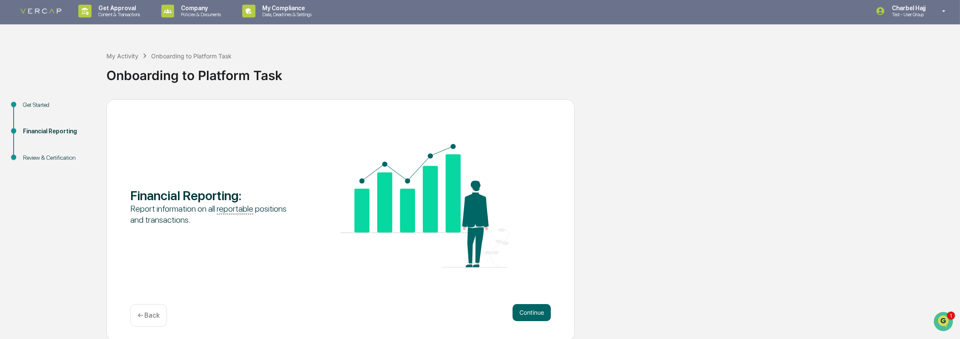
scroll to position [4, 0]
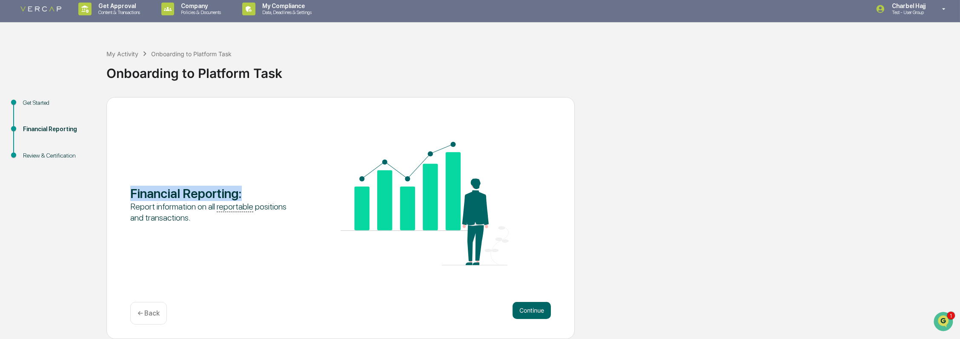
drag, startPoint x: 131, startPoint y: 192, endPoint x: 240, endPoint y: 187, distance: 109.5
click at [240, 187] on div "Financial Reporting :" at bounding box center [214, 193] width 168 height 15
click at [532, 309] on button "Continue" at bounding box center [531, 310] width 38 height 17
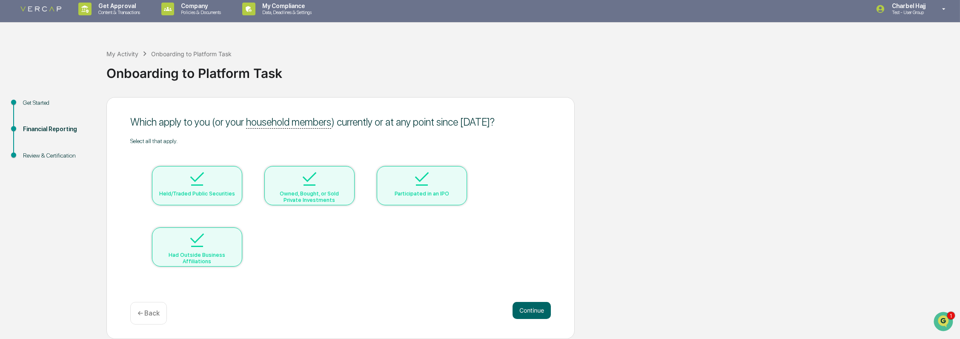
click at [180, 184] on div at bounding box center [197, 180] width 85 height 22
drag, startPoint x: 198, startPoint y: 249, endPoint x: 226, endPoint y: 227, distance: 35.6
click at [198, 248] on img at bounding box center [197, 240] width 20 height 20
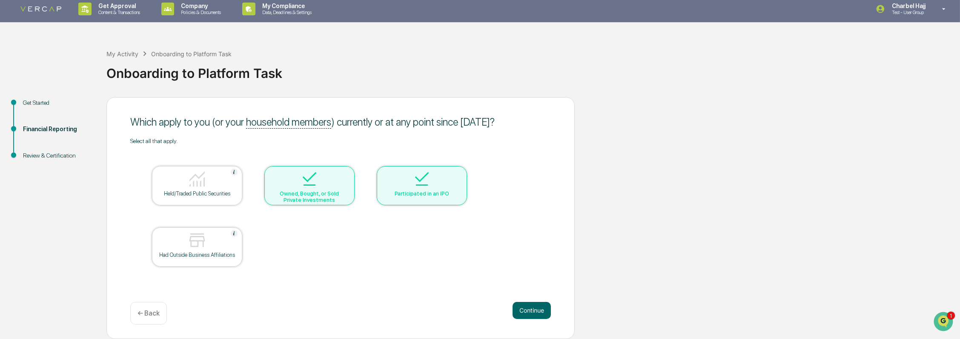
click at [291, 195] on div "Owned, Bought, or Sold Private Investments" at bounding box center [309, 196] width 77 height 13
drag, startPoint x: 410, startPoint y: 195, endPoint x: 405, endPoint y: 195, distance: 5.1
click at [409, 195] on div "Participated in an IPO" at bounding box center [422, 193] width 77 height 6
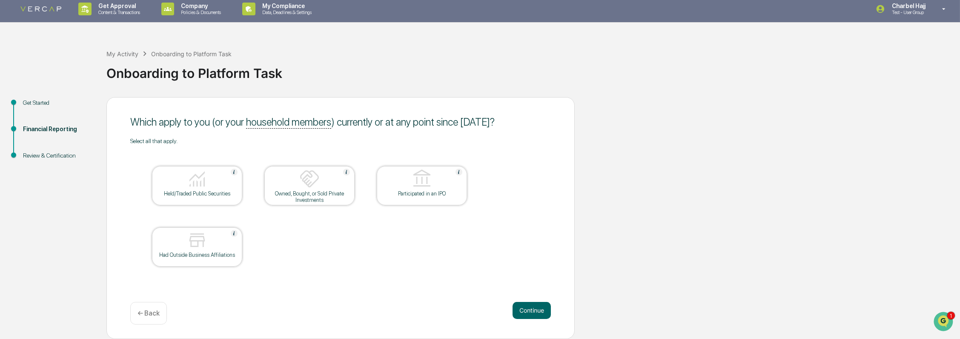
click at [201, 191] on div "Held/Traded Public Securities" at bounding box center [197, 193] width 77 height 6
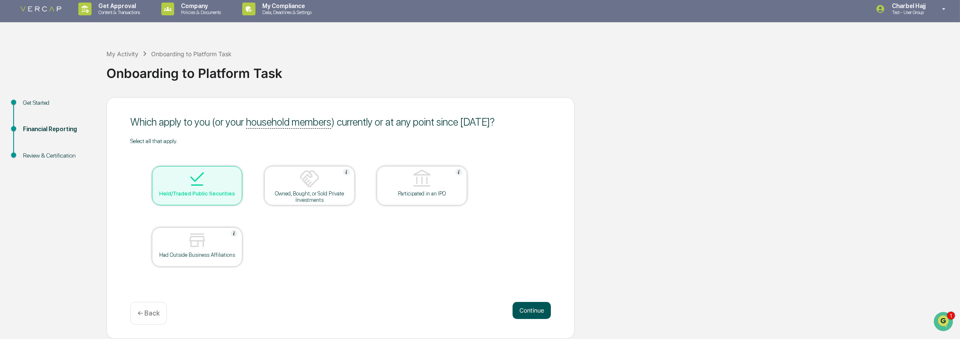
click at [520, 309] on button "Continue" at bounding box center [531, 310] width 38 height 17
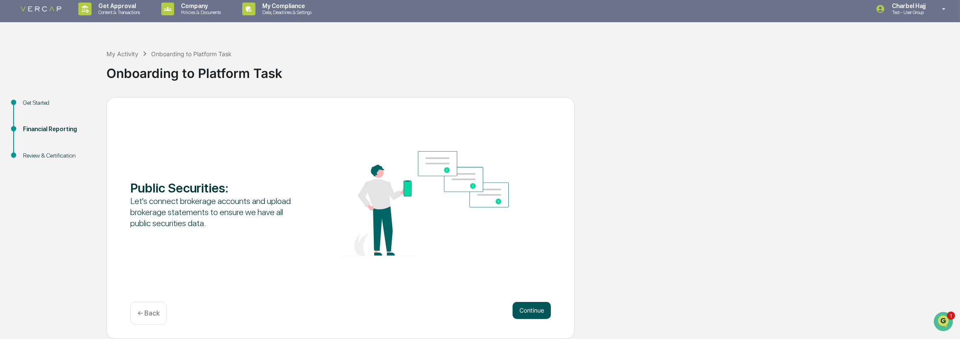
click at [528, 307] on button "Continue" at bounding box center [531, 310] width 38 height 17
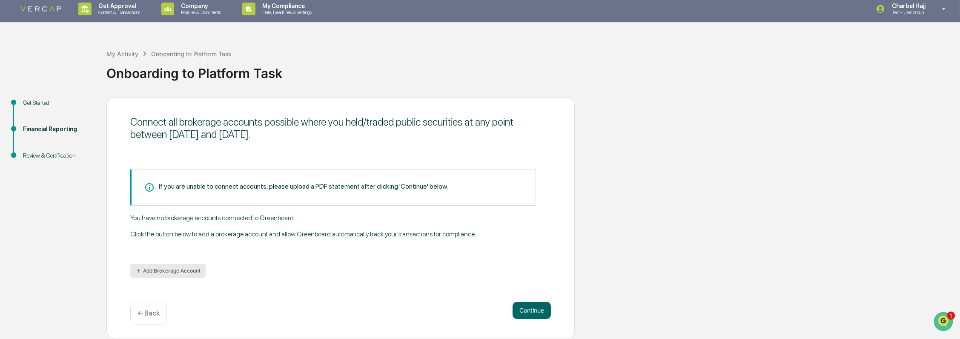
click at [169, 271] on button "Add Brokerage Account" at bounding box center [167, 271] width 75 height 14
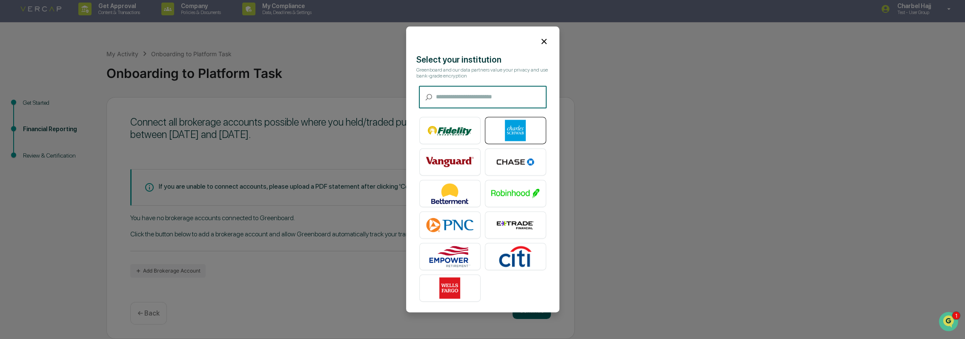
click at [513, 133] on img at bounding box center [515, 130] width 49 height 21
click at [539, 38] on icon at bounding box center [543, 41] width 9 height 9
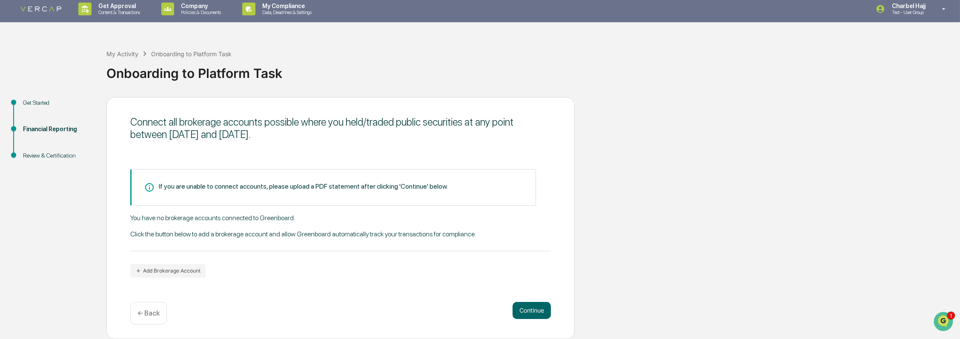
drag, startPoint x: 538, startPoint y: 313, endPoint x: 569, endPoint y: 304, distance: 31.6
click at [569, 304] on div "Connect all brokerage accounts possible where you held/traded public securities…" at bounding box center [340, 218] width 468 height 242
click at [544, 310] on button "Continue" at bounding box center [531, 310] width 38 height 17
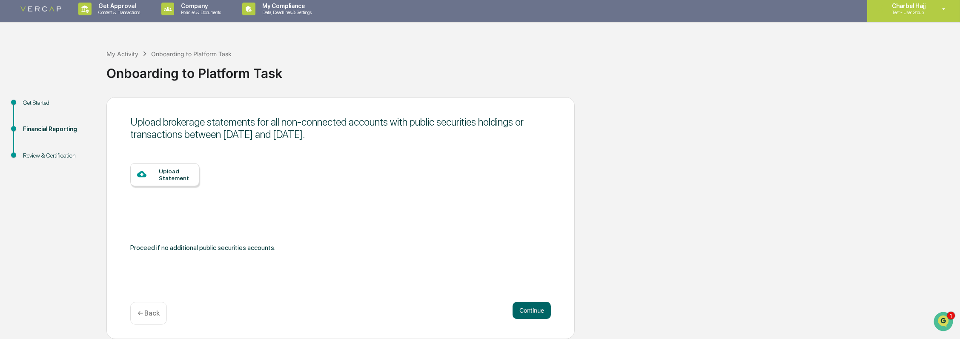
click at [906, 11] on p "Test - User Group" at bounding box center [907, 12] width 45 height 6
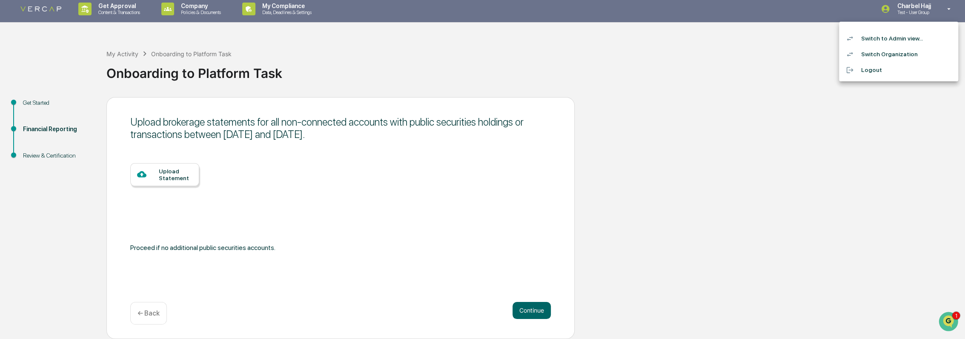
click at [899, 39] on li "Switch to Admin view..." at bounding box center [898, 39] width 119 height 16
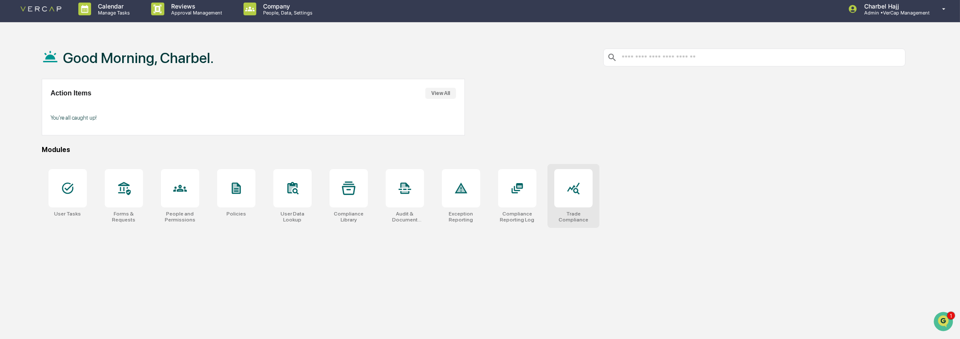
click at [578, 197] on div at bounding box center [573, 188] width 38 height 38
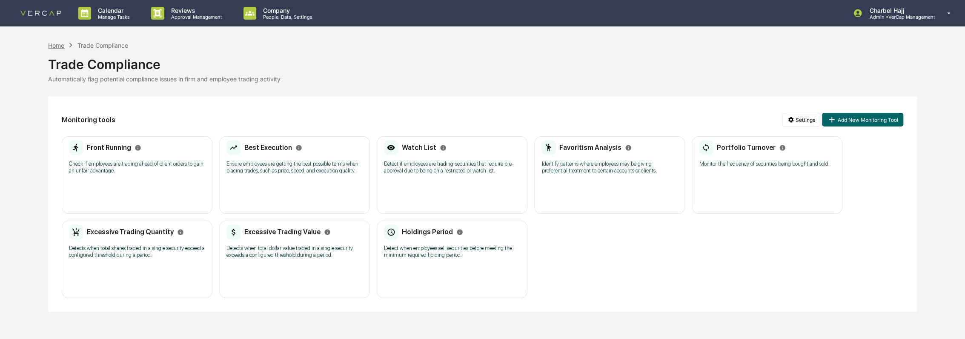
click at [56, 44] on div "Home" at bounding box center [56, 45] width 16 height 7
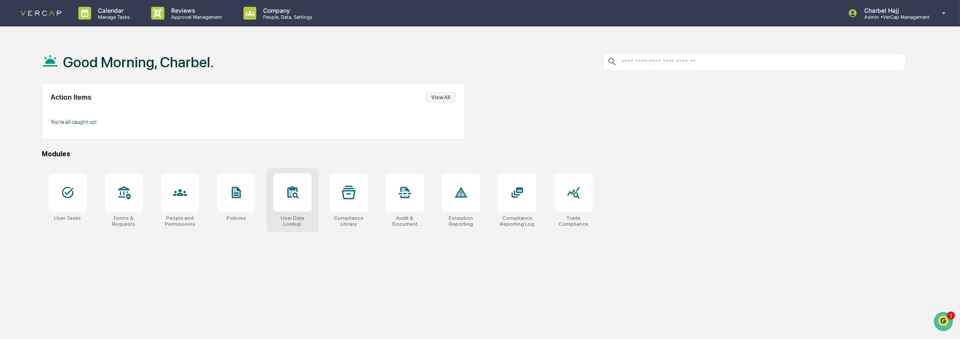
click at [292, 210] on div at bounding box center [292, 192] width 38 height 38
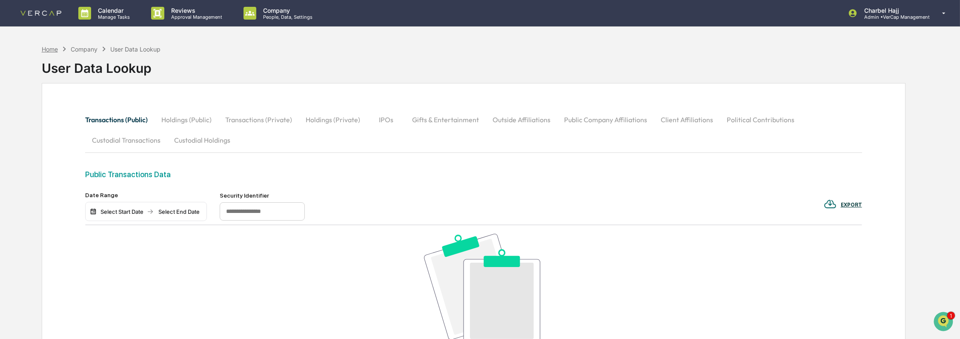
click at [53, 46] on div "Home" at bounding box center [50, 49] width 16 height 7
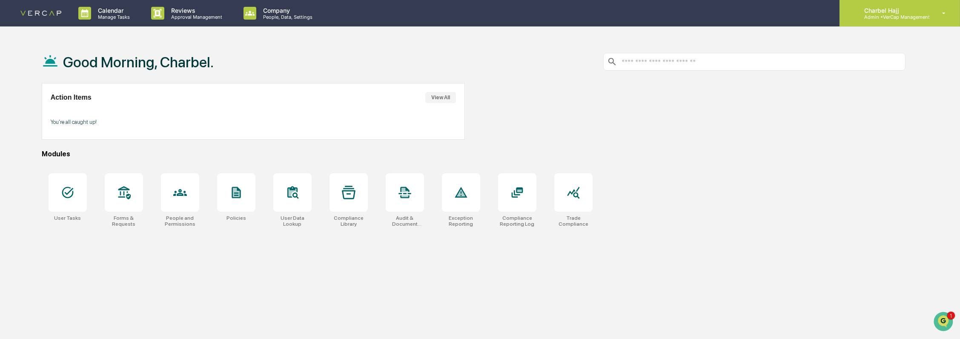
click at [939, 16] on icon at bounding box center [943, 13] width 15 height 8
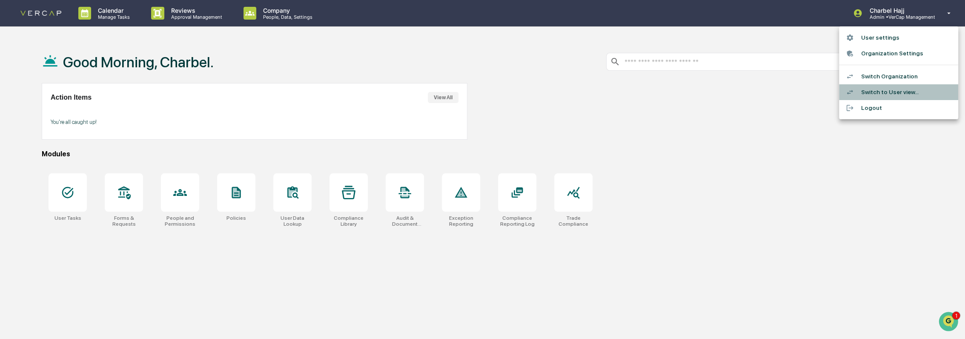
click at [919, 91] on li "Switch to User view..." at bounding box center [898, 92] width 119 height 16
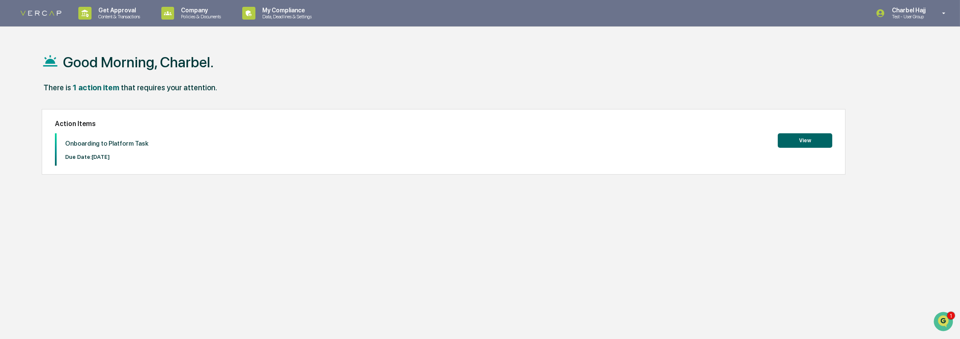
click at [943, 12] on icon at bounding box center [943, 13] width 15 height 8
click at [913, 42] on li "Switch to Admin view..." at bounding box center [898, 43] width 119 height 16
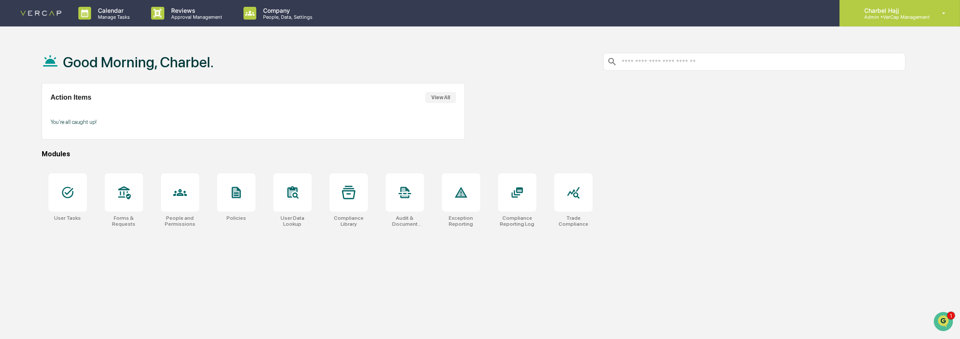
click at [937, 17] on div "Charbel Hajj Admin • VerCap Management" at bounding box center [899, 13] width 120 height 26
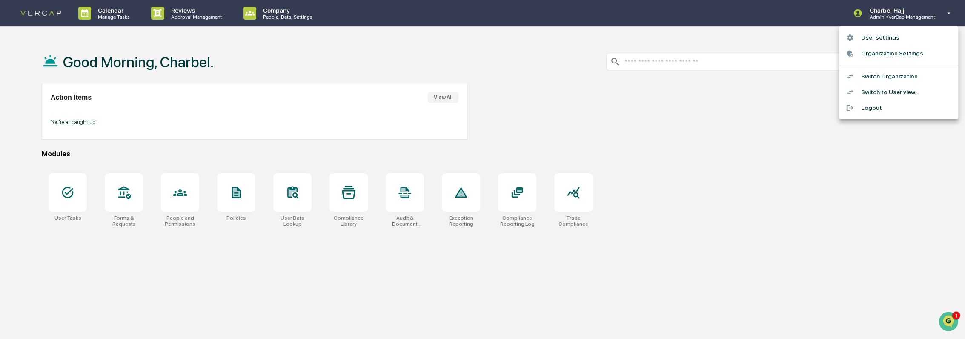
click at [903, 95] on li "Switch to User view..." at bounding box center [898, 92] width 119 height 16
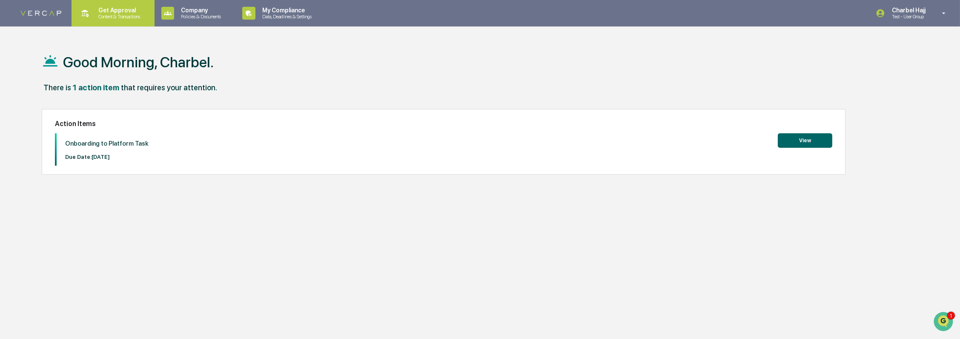
click at [120, 21] on div "Get Approval Content & Transactions" at bounding box center [112, 13] width 74 height 26
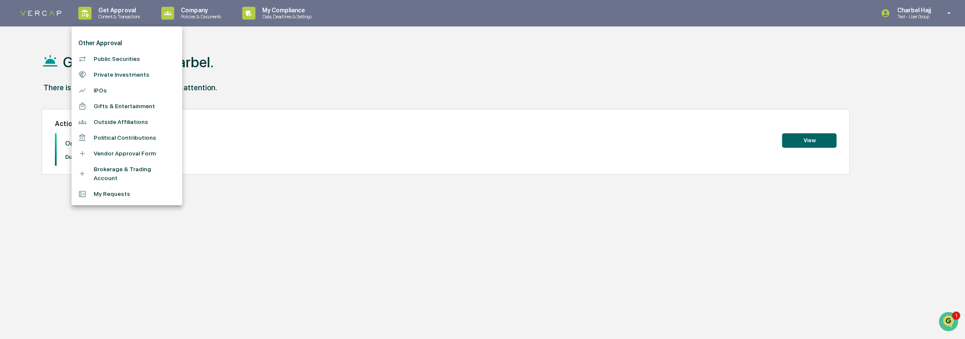
click at [105, 170] on li "Brokerage & Trading Account" at bounding box center [127, 173] width 111 height 25
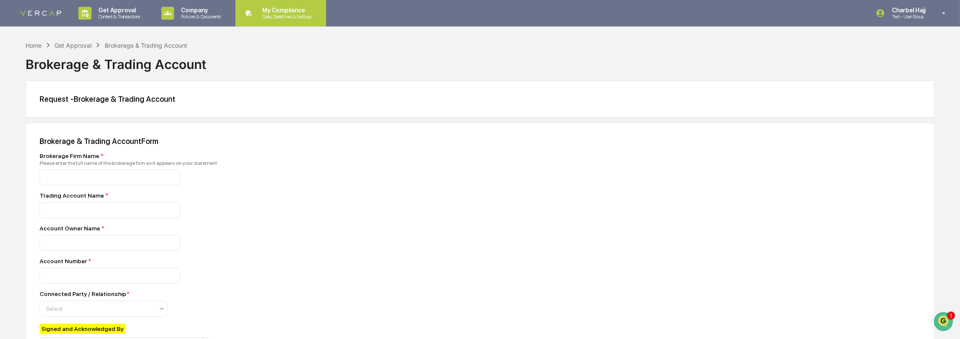
click at [276, 20] on div "My Compliance Data, Deadlines & Settings" at bounding box center [280, 13] width 82 height 26
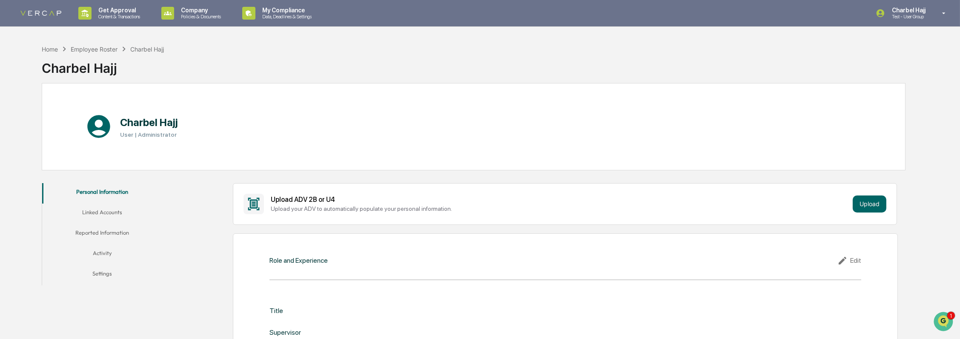
click at [907, 16] on p "Test - User Group" at bounding box center [907, 17] width 45 height 6
click at [211, 206] on div at bounding box center [482, 169] width 965 height 339
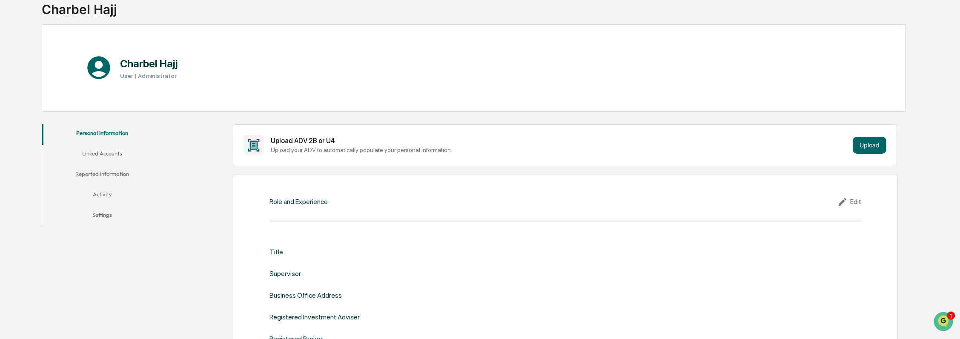
scroll to position [94, 0]
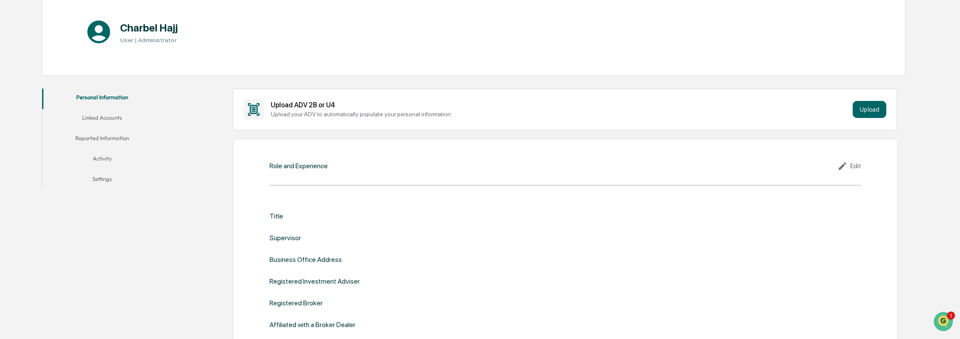
click at [106, 120] on button "Linked Accounts" at bounding box center [102, 119] width 120 height 20
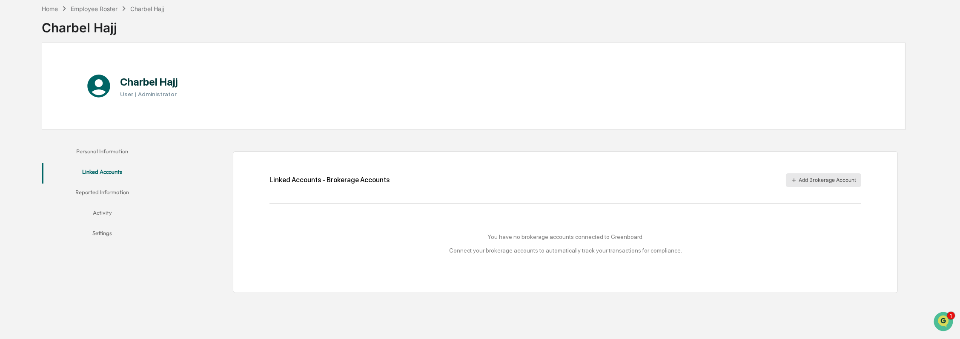
click at [835, 183] on button "Add Brokerage Account" at bounding box center [823, 180] width 75 height 14
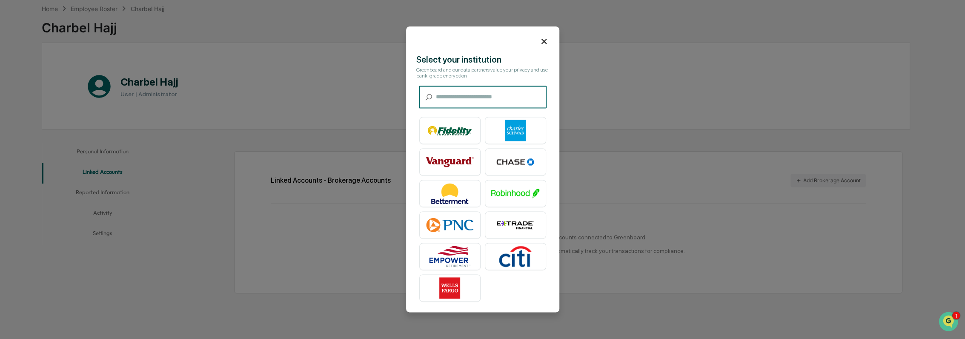
click at [539, 42] on icon at bounding box center [543, 41] width 9 height 9
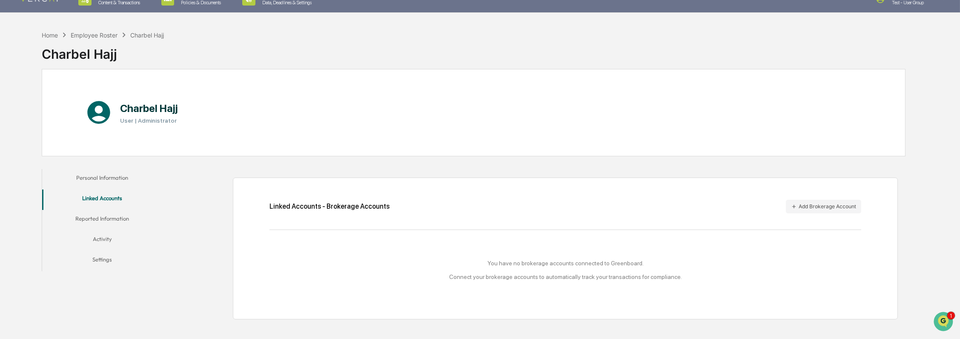
scroll to position [0, 0]
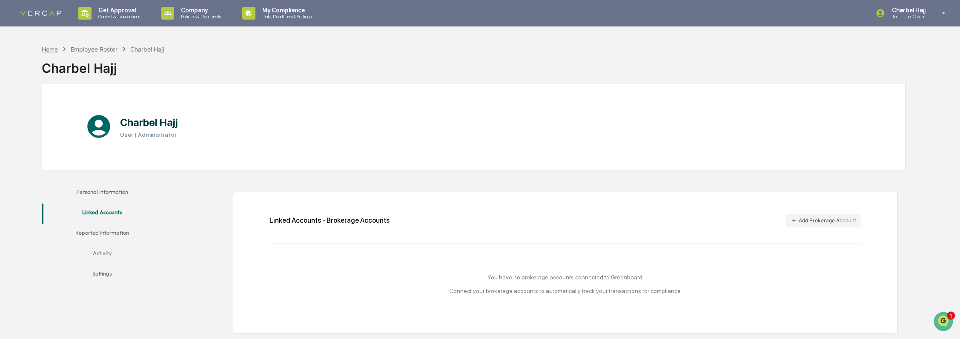
click at [56, 49] on div "Home" at bounding box center [50, 49] width 16 height 7
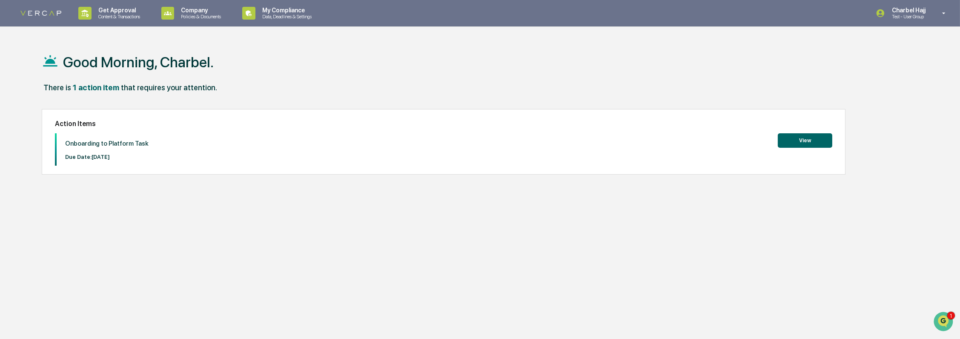
click at [911, 22] on div "Charbel Hajj Test - User Group" at bounding box center [913, 13] width 93 height 26
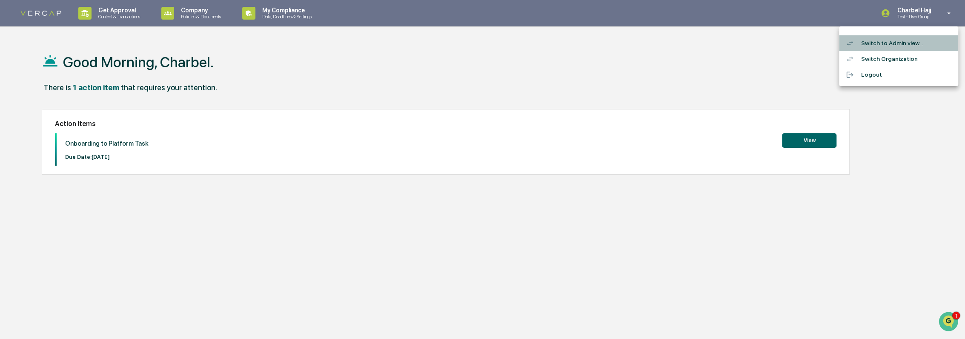
click at [901, 45] on li "Switch to Admin view..." at bounding box center [898, 43] width 119 height 16
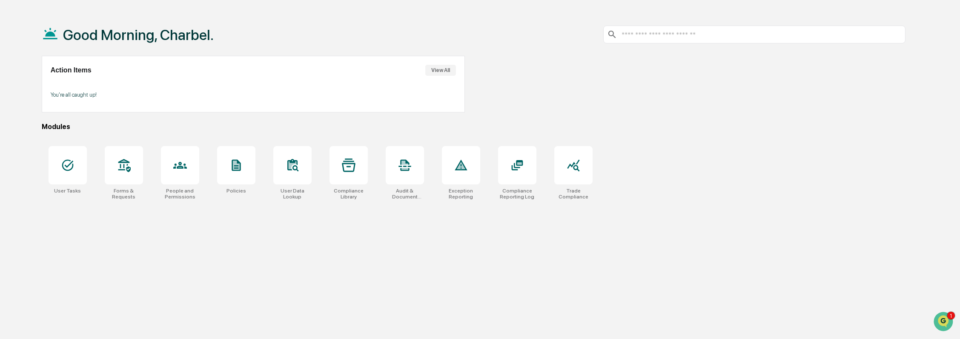
scroll to position [40, 0]
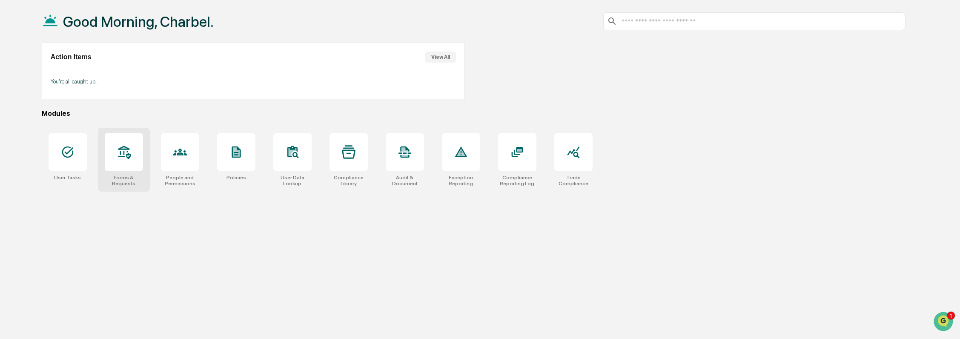
click at [139, 171] on div "Forms & Requests" at bounding box center [124, 160] width 52 height 64
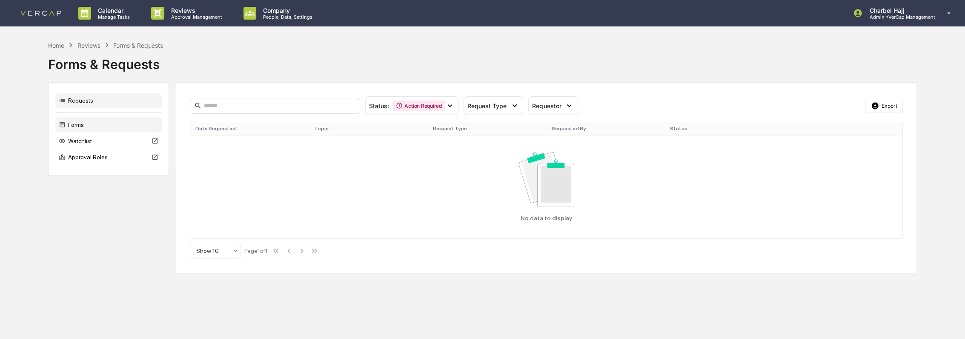
click at [89, 126] on div "Forms" at bounding box center [108, 124] width 106 height 15
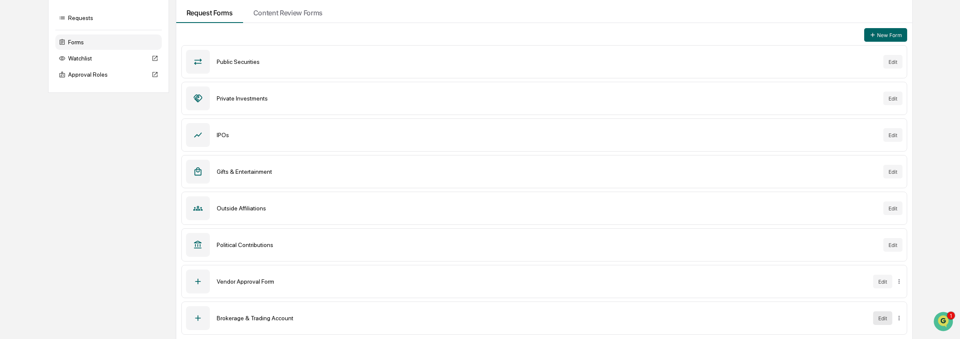
click at [880, 319] on button "Edit" at bounding box center [882, 318] width 19 height 14
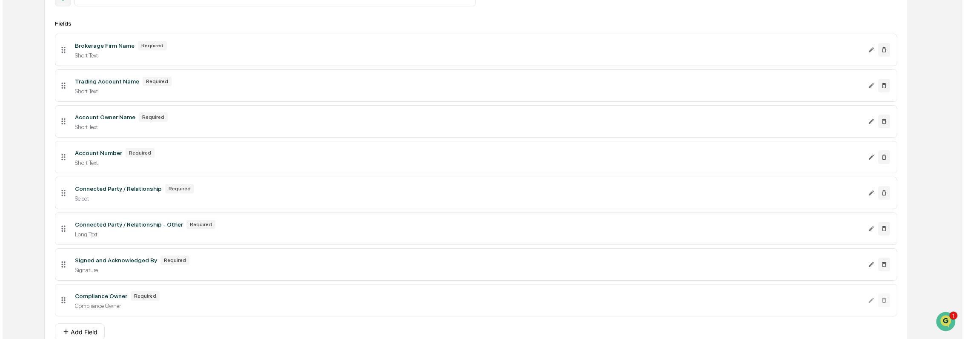
scroll to position [177, 0]
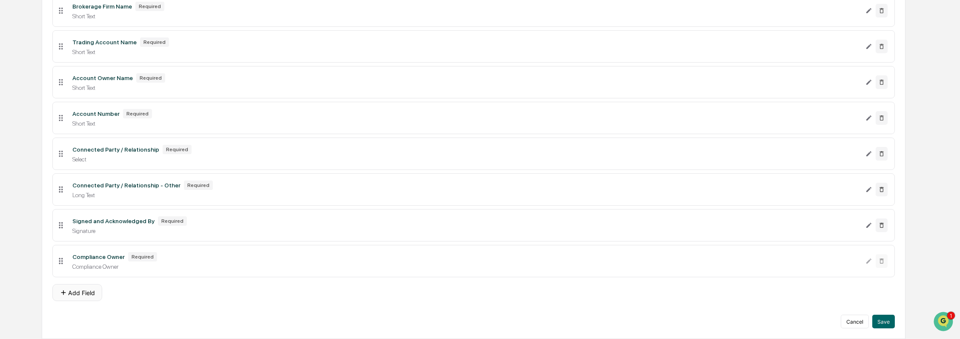
click at [65, 293] on icon at bounding box center [64, 293] width 8 height 8
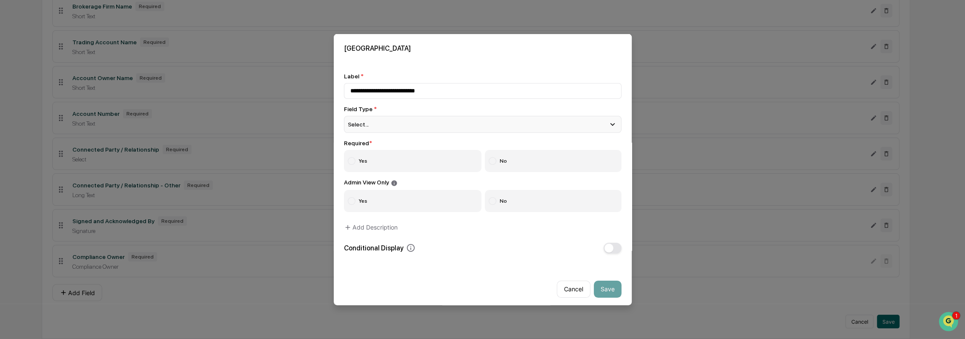
type input "**********"
click at [375, 124] on div "Select..." at bounding box center [483, 124] width 278 height 17
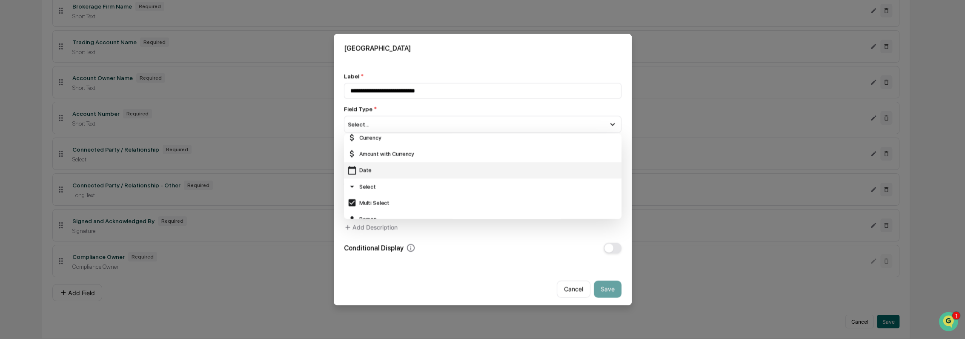
scroll to position [37, 0]
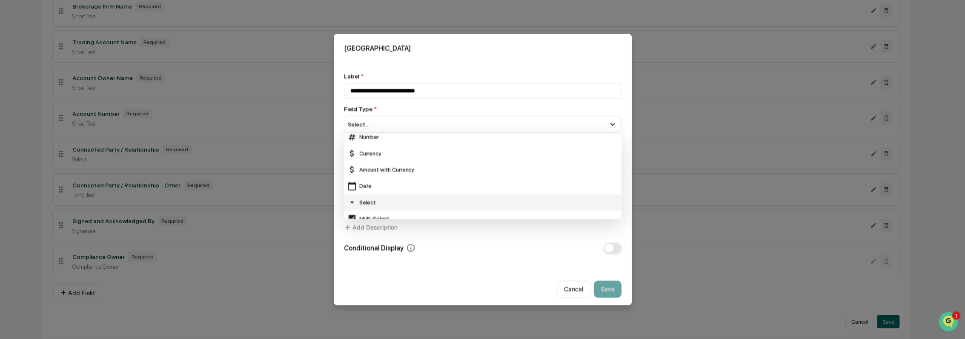
click at [388, 200] on div "Select" at bounding box center [482, 202] width 271 height 9
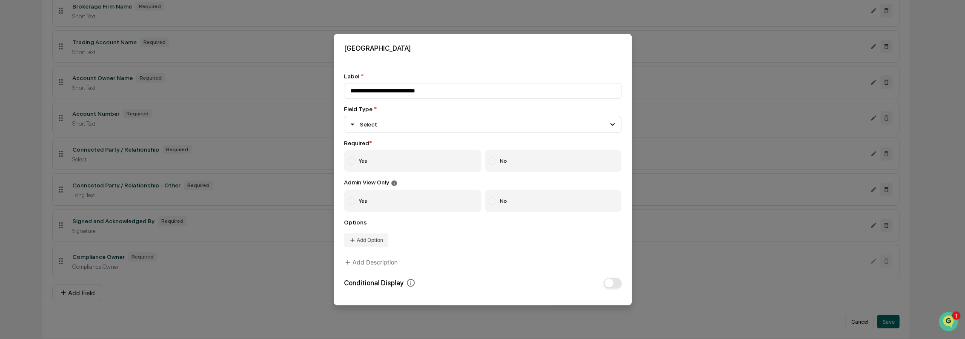
drag, startPoint x: 359, startPoint y: 163, endPoint x: 400, endPoint y: 182, distance: 44.9
click at [359, 163] on label "Yes" at bounding box center [413, 161] width 138 height 22
click at [504, 204] on label "No" at bounding box center [553, 200] width 137 height 22
click at [379, 243] on button "Add Option" at bounding box center [366, 240] width 44 height 14
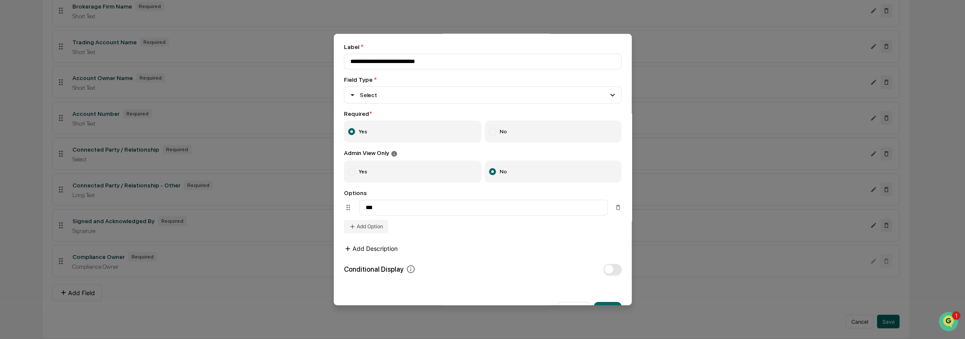
scroll to position [60, 0]
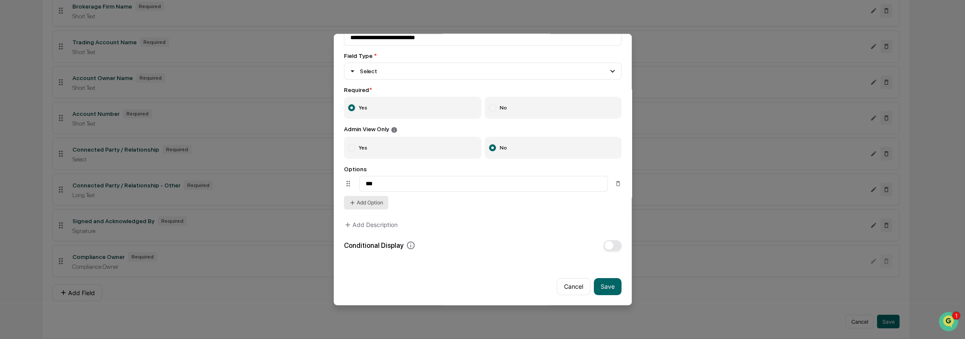
type input "***"
click at [372, 199] on button "Add Option" at bounding box center [366, 202] width 44 height 14
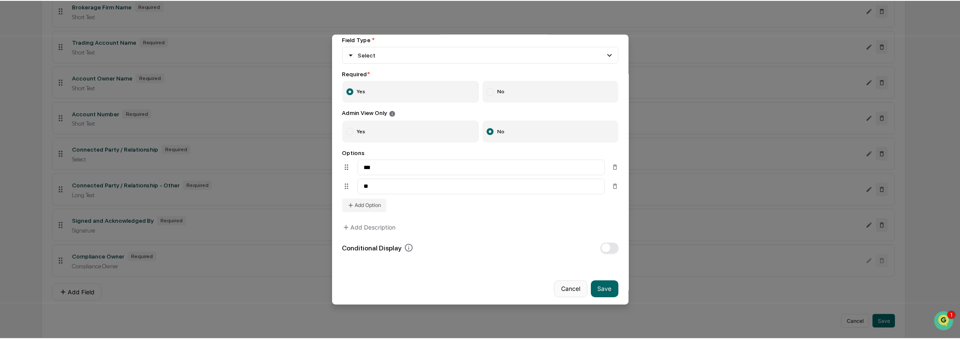
scroll to position [79, 0]
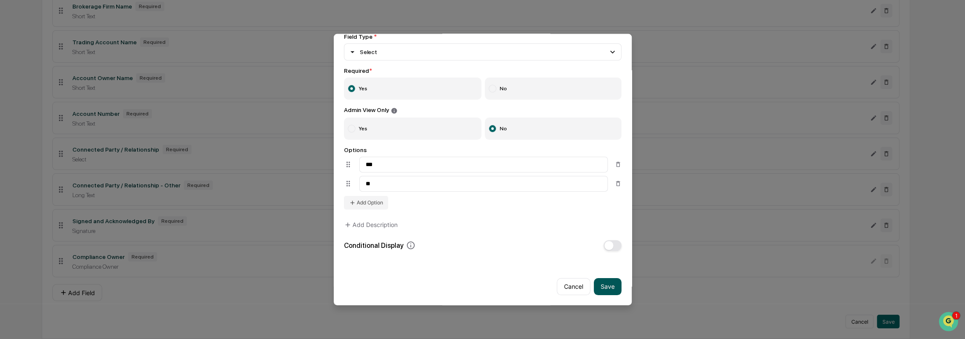
type input "**"
click at [599, 278] on button "Save" at bounding box center [608, 286] width 28 height 17
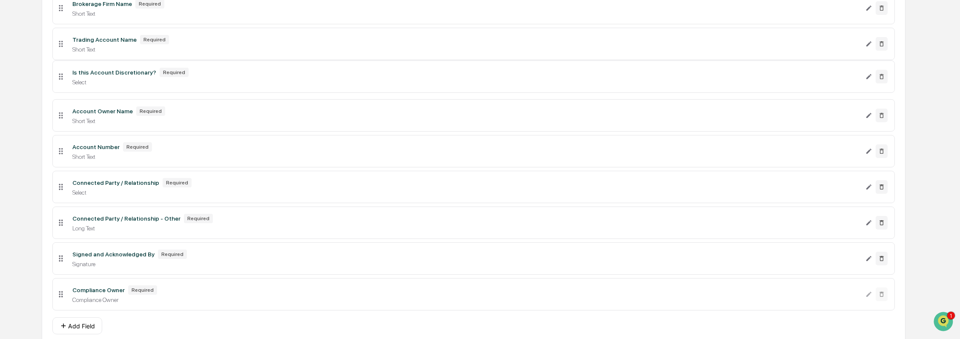
drag, startPoint x: 59, startPoint y: 300, endPoint x: 62, endPoint y: 80, distance: 220.1
click at [62, 80] on icon at bounding box center [61, 76] width 4 height 6
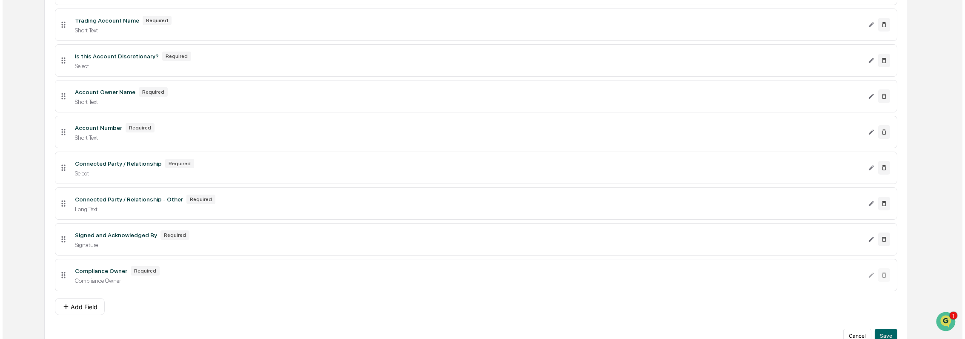
scroll to position [214, 0]
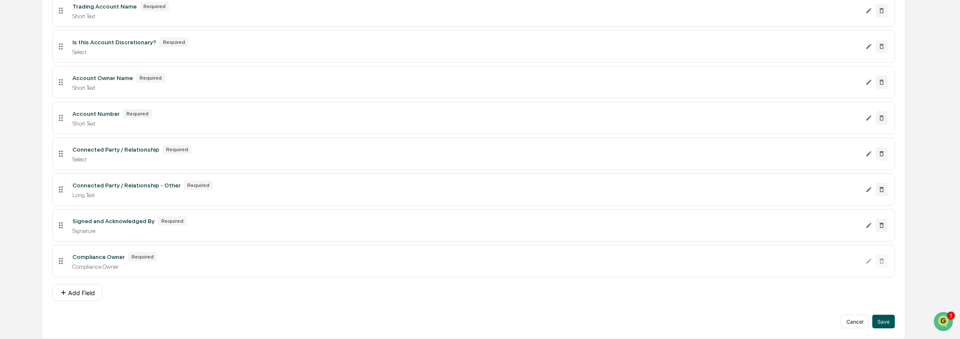
click at [889, 324] on button "Save" at bounding box center [883, 322] width 23 height 14
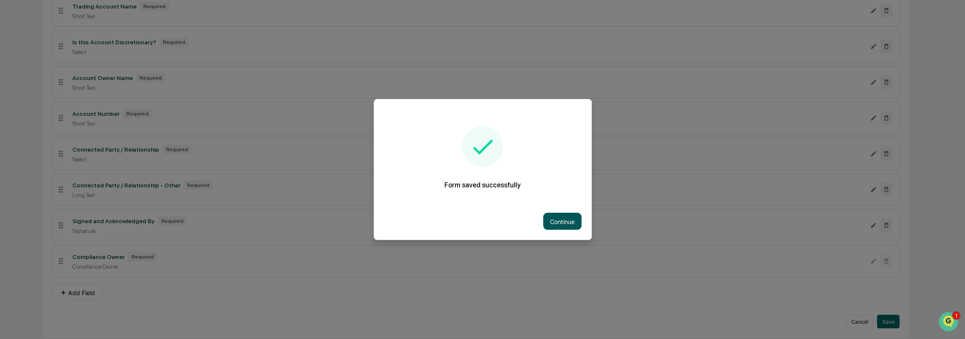
click at [550, 224] on button "Continue" at bounding box center [562, 221] width 38 height 17
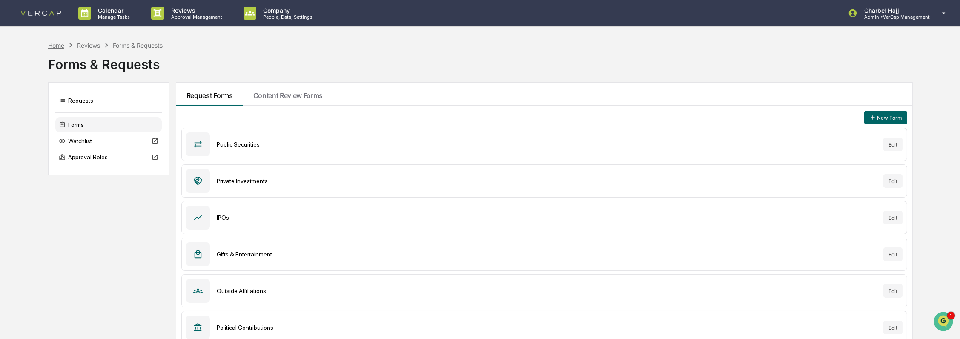
click at [58, 47] on div "Home" at bounding box center [56, 45] width 16 height 7
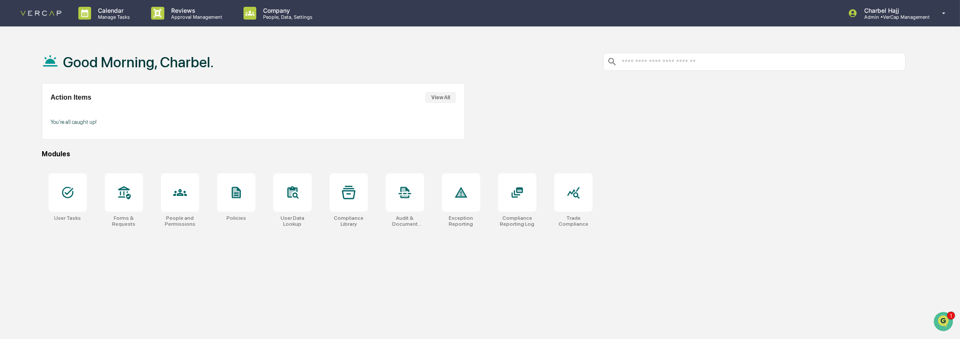
click at [659, 65] on input "text" at bounding box center [761, 62] width 281 height 8
type input "**"
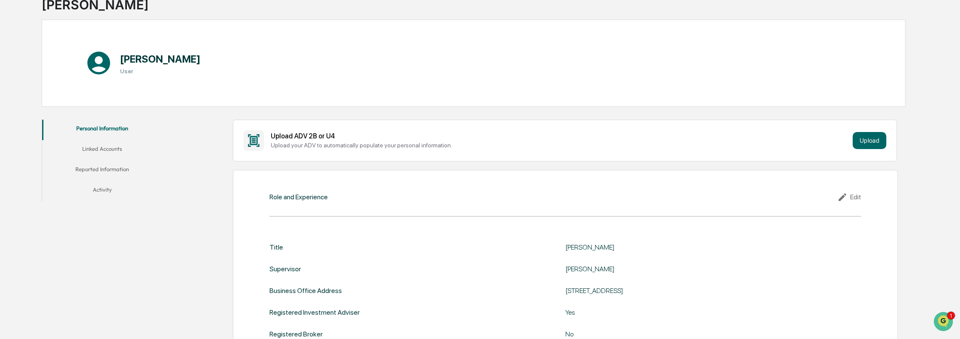
scroll to position [47, 0]
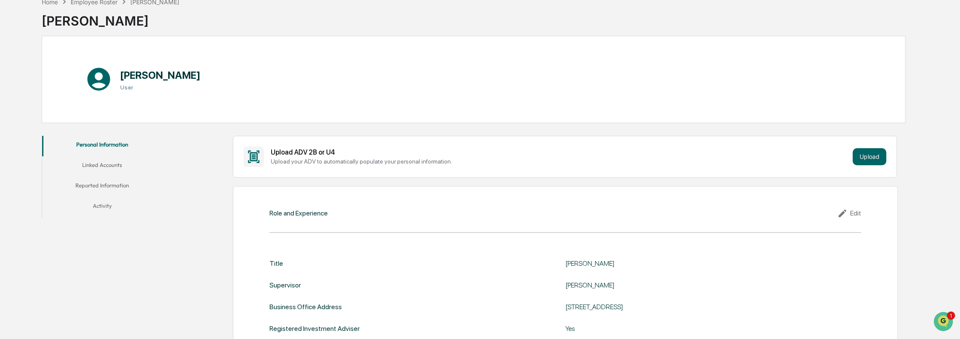
click at [122, 162] on button "Linked Accounts" at bounding box center [102, 166] width 120 height 20
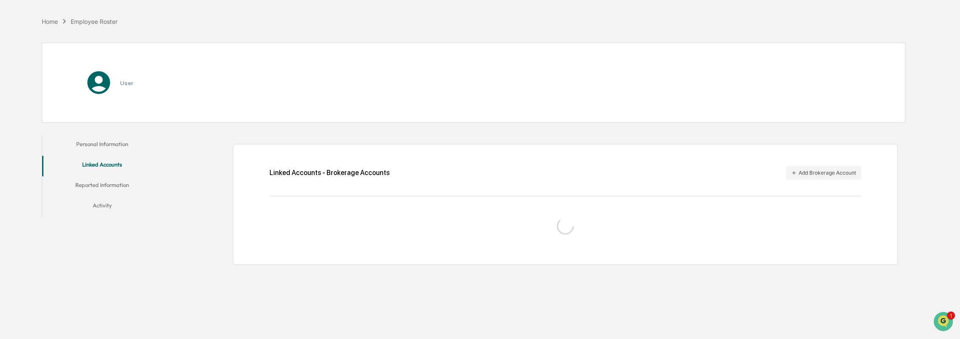
scroll to position [27, 0]
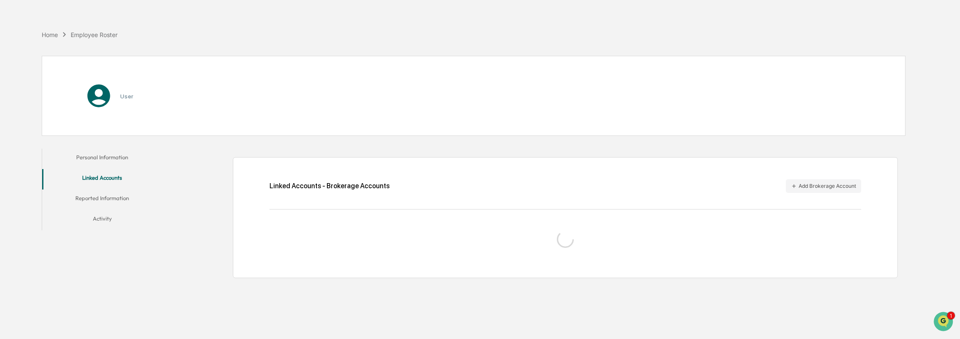
drag, startPoint x: 117, startPoint y: 145, endPoint x: 188, endPoint y: 148, distance: 70.3
click at [117, 145] on div "Home Employee Roster User Personal Information Linked Accounts Reported Informa…" at bounding box center [474, 182] width 890 height 339
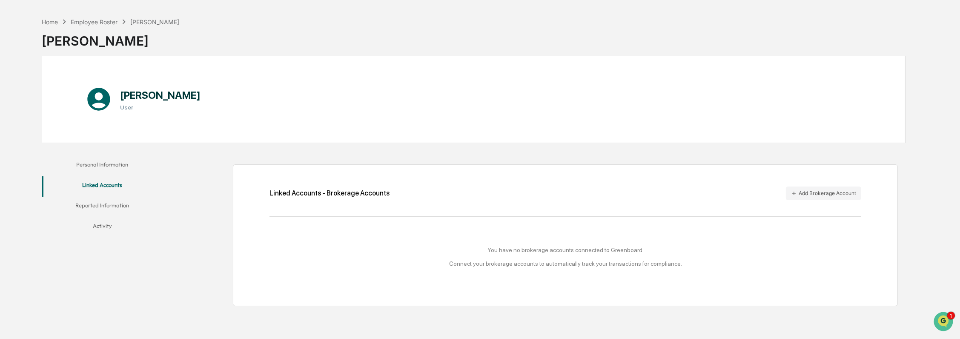
click at [120, 162] on button "Personal Information" at bounding box center [102, 166] width 120 height 20
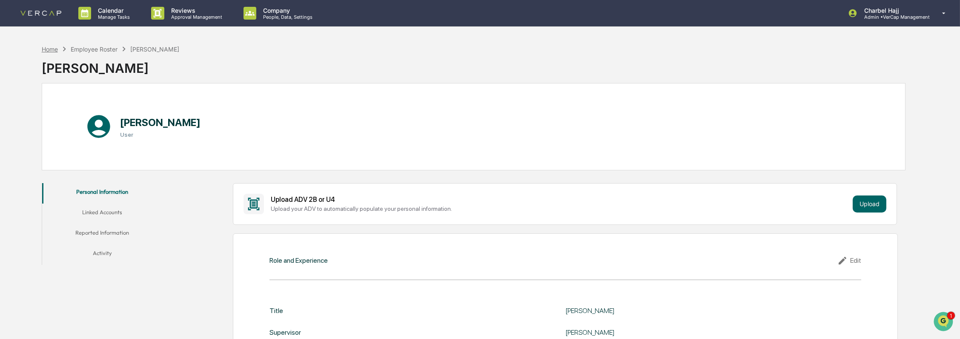
click at [54, 48] on div "Home" at bounding box center [50, 49] width 16 height 7
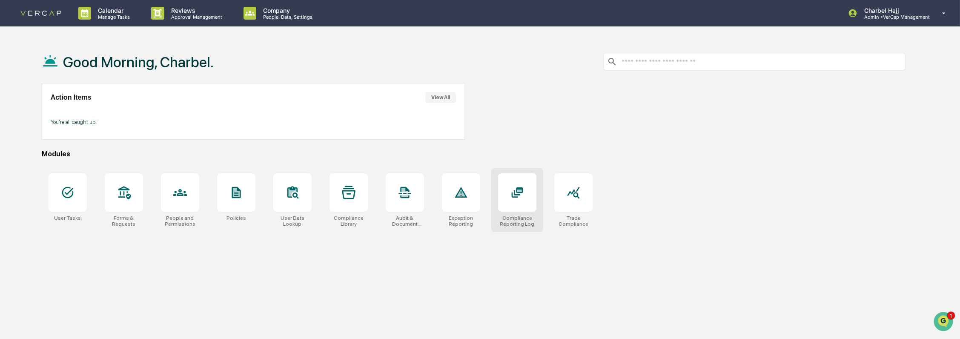
click at [530, 198] on div at bounding box center [517, 192] width 38 height 38
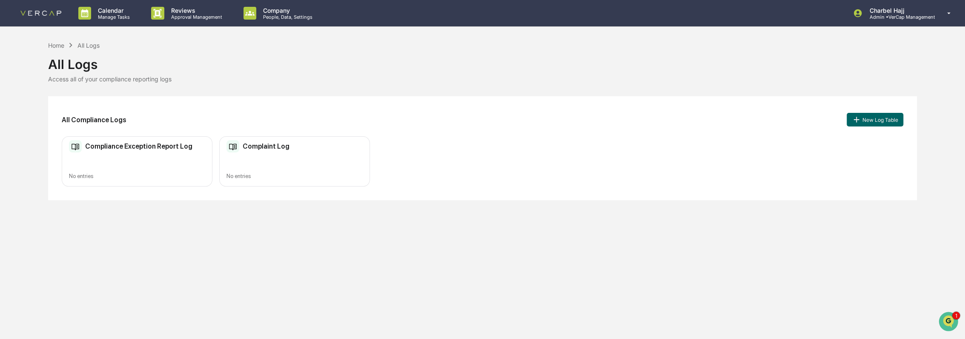
click at [154, 158] on div "Compliance Exception Report Log No entries" at bounding box center [137, 161] width 151 height 51
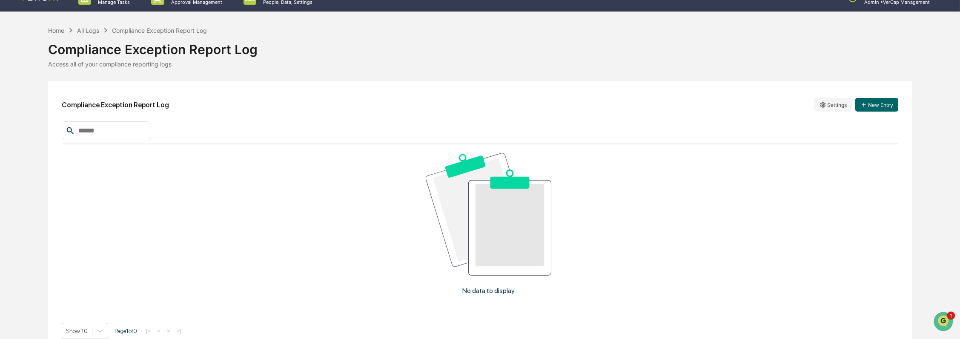
scroll to position [28, 0]
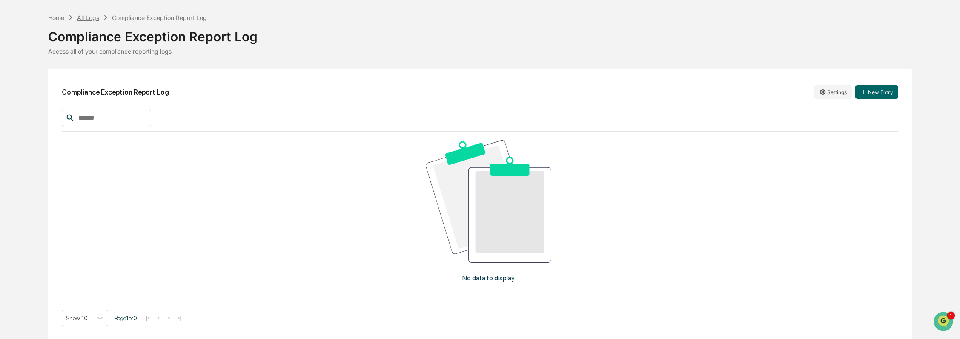
click at [91, 17] on div "All Logs" at bounding box center [88, 17] width 22 height 7
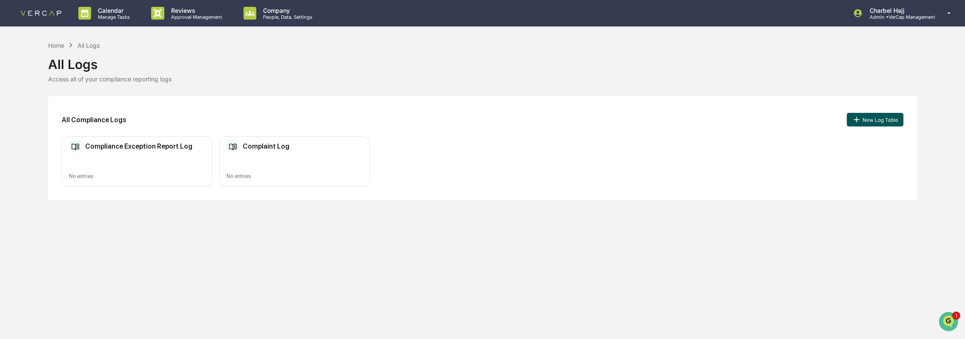
click at [892, 118] on button "New Log Table" at bounding box center [875, 120] width 56 height 14
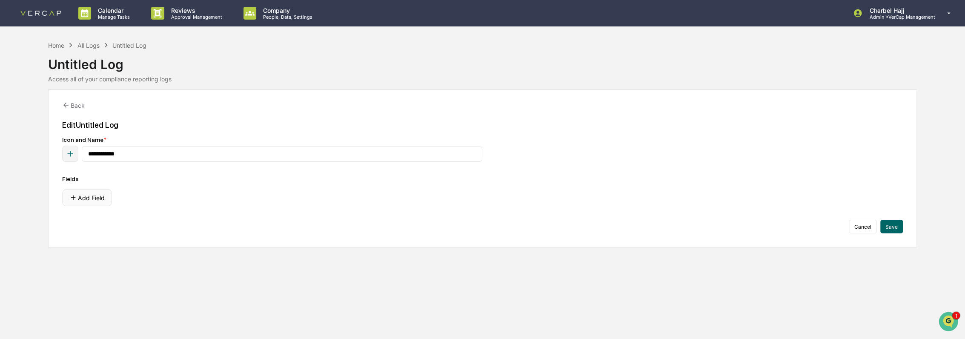
click at [94, 197] on button "Add Field" at bounding box center [87, 197] width 50 height 17
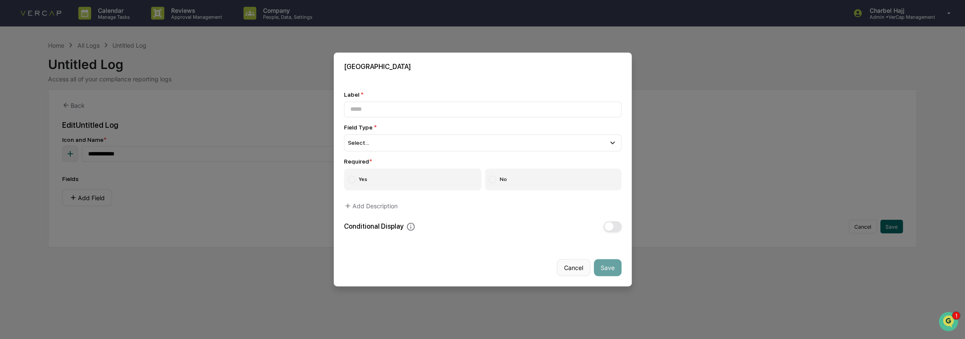
drag, startPoint x: 562, startPoint y: 260, endPoint x: 836, endPoint y: 238, distance: 274.6
click at [572, 259] on button "Cancel" at bounding box center [574, 267] width 34 height 17
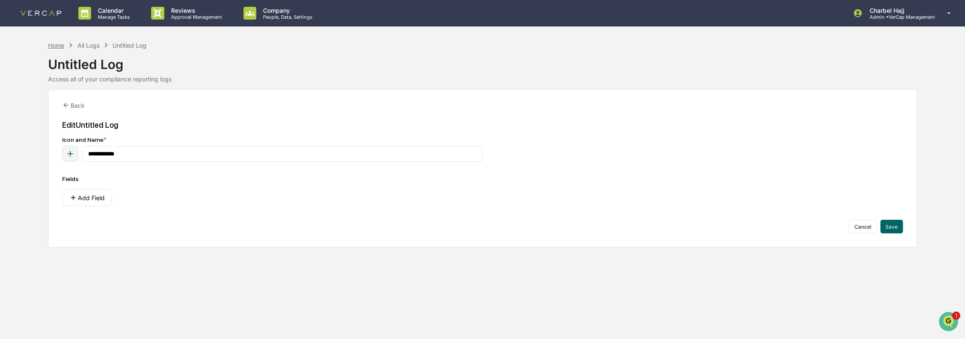
click at [58, 47] on div "Home" at bounding box center [56, 45] width 16 height 7
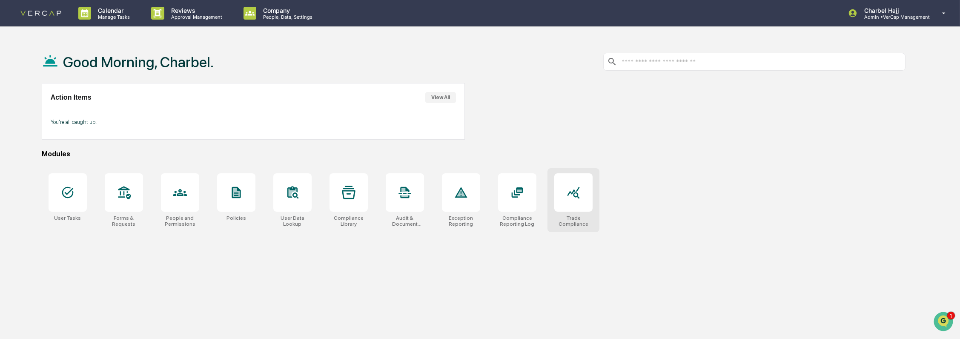
click at [582, 206] on div at bounding box center [573, 192] width 38 height 38
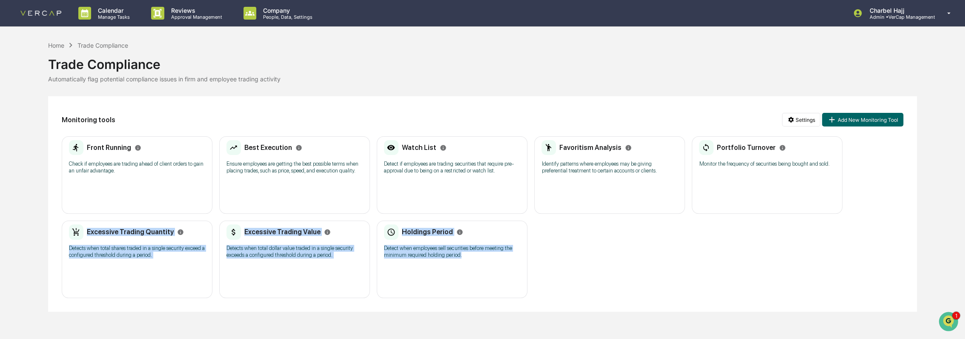
drag, startPoint x: 831, startPoint y: 268, endPoint x: 481, endPoint y: 262, distance: 350.4
click at [481, 262] on div "Front Running Check if employees are trading ahead of client orders to gain an …" at bounding box center [482, 217] width 841 height 162
drag, startPoint x: 481, startPoint y: 262, endPoint x: 570, endPoint y: 258, distance: 89.5
click at [570, 258] on div "Front Running Check if employees are trading ahead of client orders to gain an …" at bounding box center [482, 217] width 841 height 162
click at [746, 253] on div "Front Running Check if employees are trading ahead of client orders to gain an …" at bounding box center [482, 217] width 841 height 162
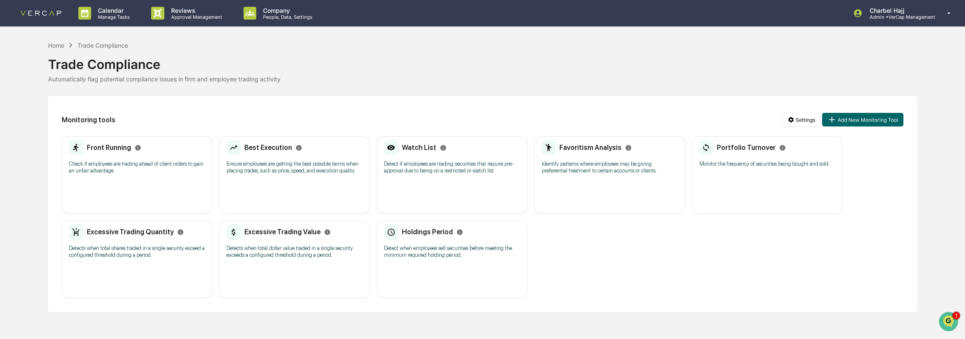
click at [446, 159] on div "Watch List Detect if employees are trading securities that require pre-approval…" at bounding box center [452, 160] width 136 height 40
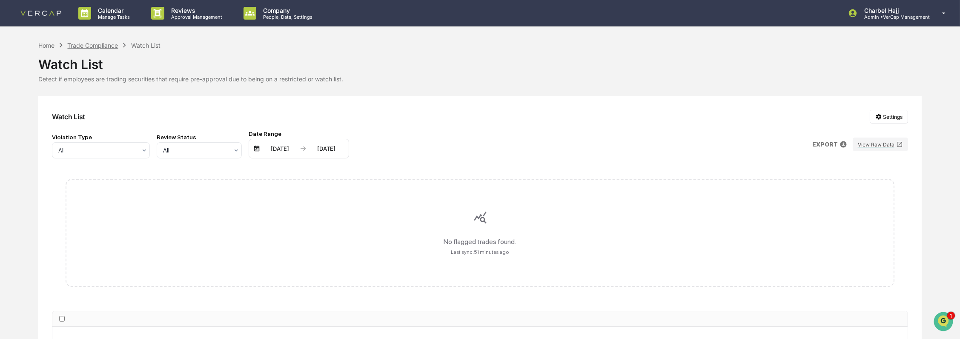
click at [109, 46] on div "Trade Compliance" at bounding box center [92, 45] width 51 height 7
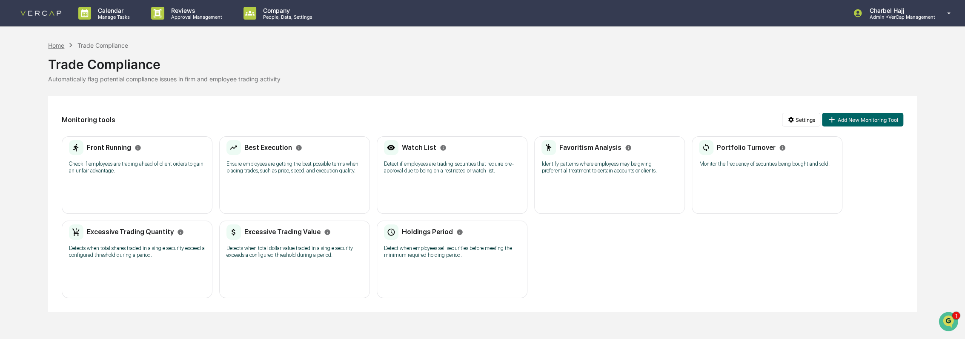
click at [62, 45] on div "Home" at bounding box center [56, 45] width 16 height 7
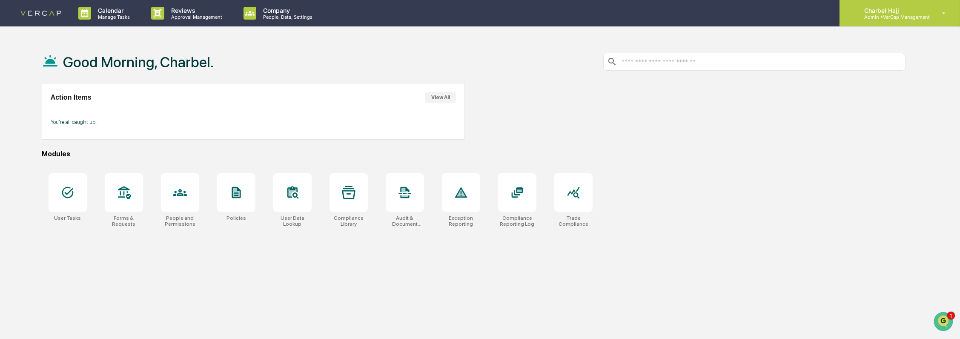
click at [928, 15] on p "Admin • VerCap Management" at bounding box center [893, 17] width 72 height 6
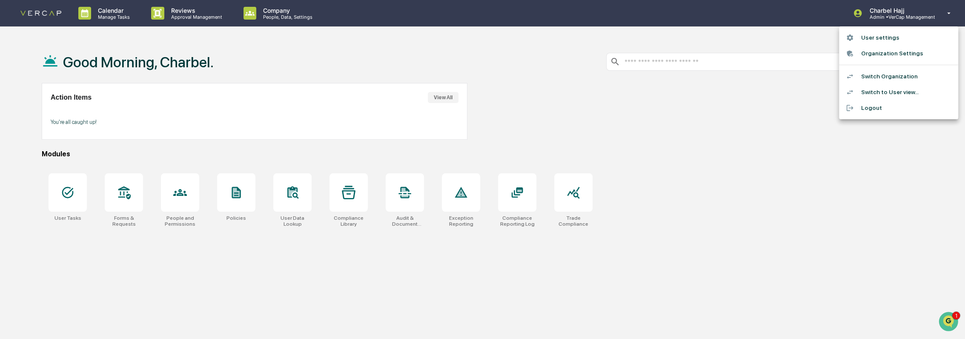
click at [505, 157] on div at bounding box center [482, 169] width 965 height 339
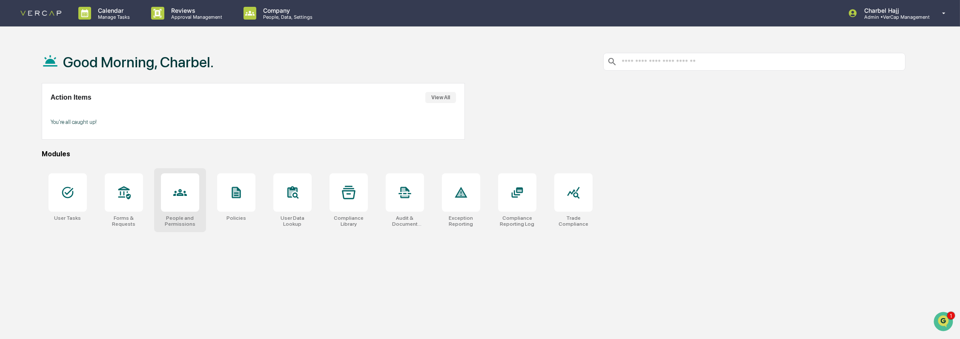
click at [163, 211] on div at bounding box center [180, 192] width 38 height 38
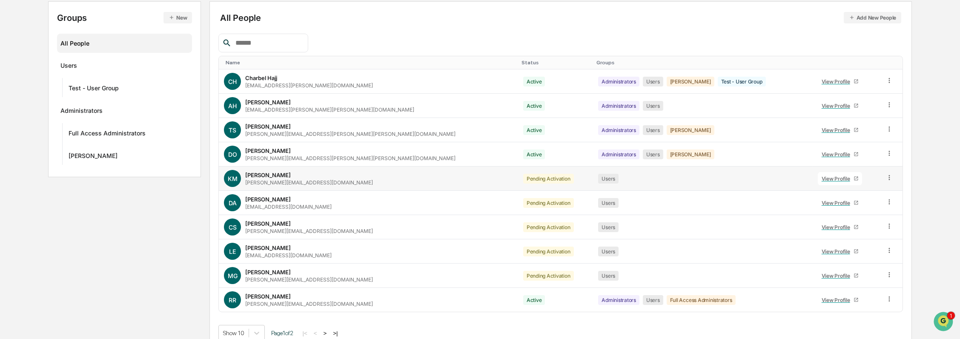
click at [885, 177] on icon at bounding box center [889, 178] width 8 height 8
click at [858, 206] on div "Change Status" at bounding box center [849, 208] width 73 height 10
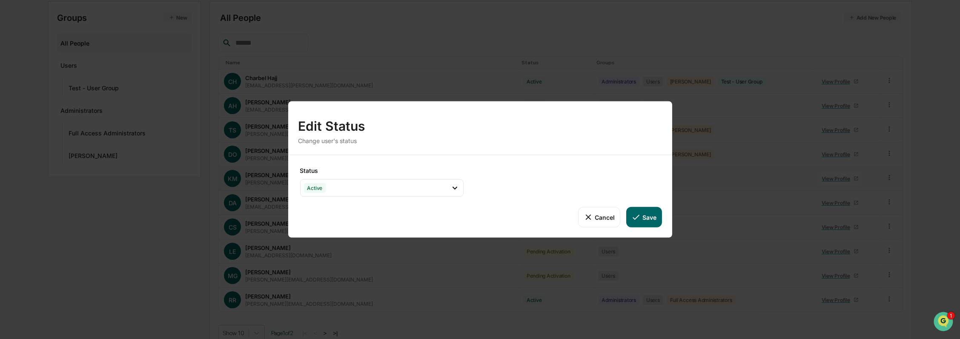
click at [650, 214] on button "Save" at bounding box center [643, 217] width 35 height 20
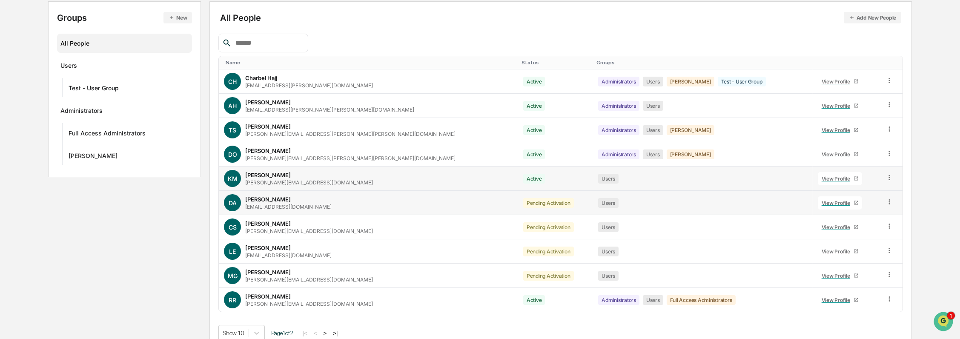
click at [885, 202] on icon at bounding box center [889, 202] width 8 height 8
click at [850, 229] on div "Change Status" at bounding box center [849, 233] width 73 height 10
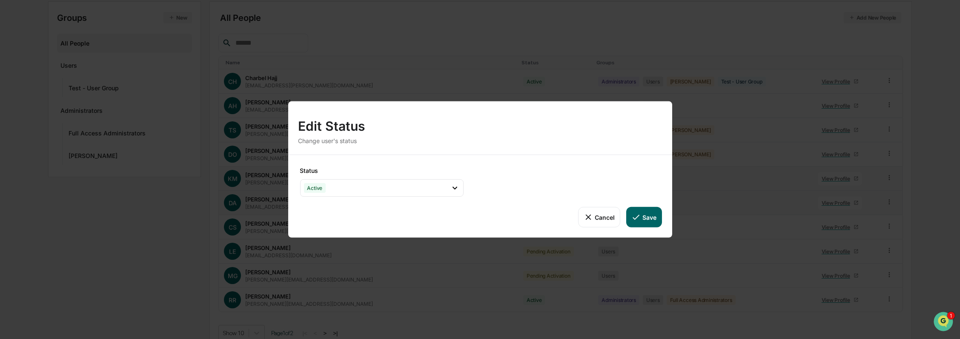
click at [646, 219] on button "Save" at bounding box center [643, 217] width 35 height 20
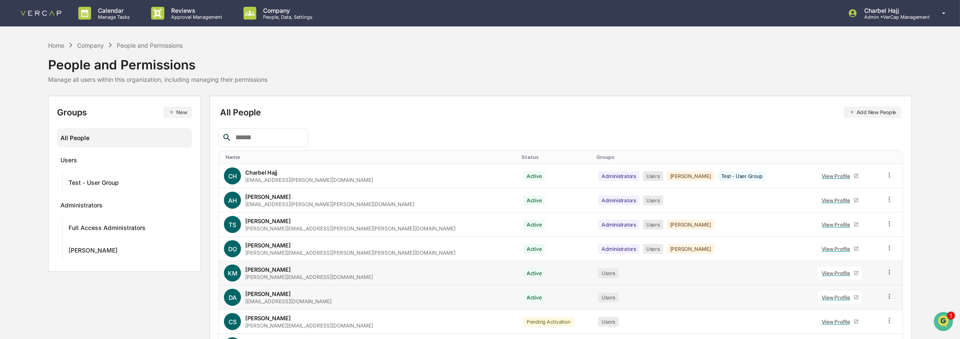
click at [56, 12] on img at bounding box center [40, 13] width 41 height 5
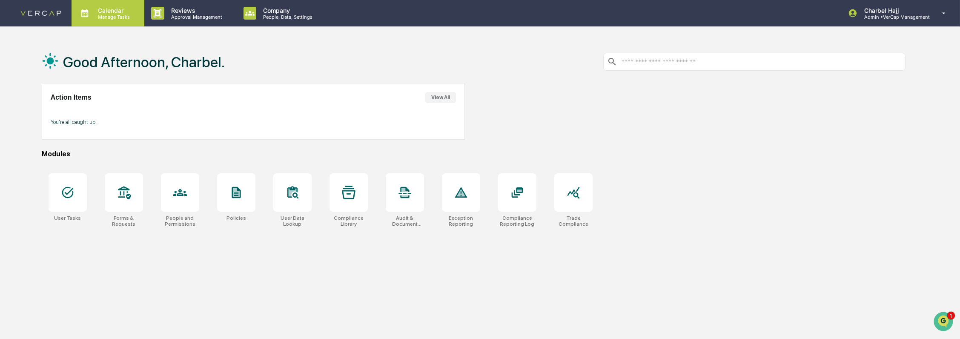
click at [113, 24] on div "Calendar Manage Tasks" at bounding box center [108, 13] width 73 height 26
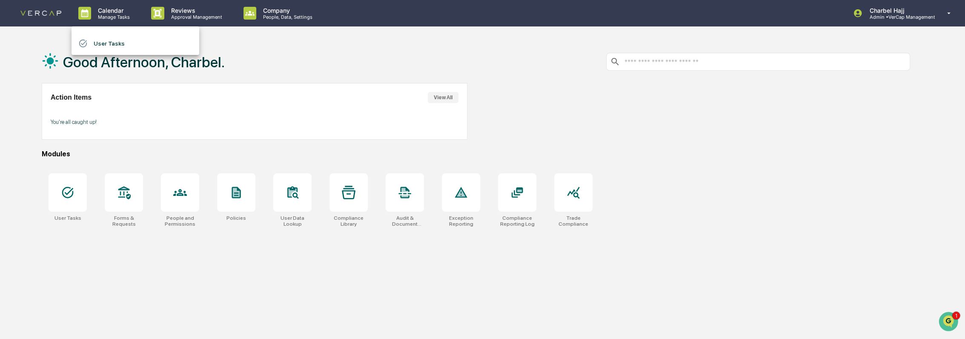
click at [919, 13] on div at bounding box center [482, 169] width 965 height 339
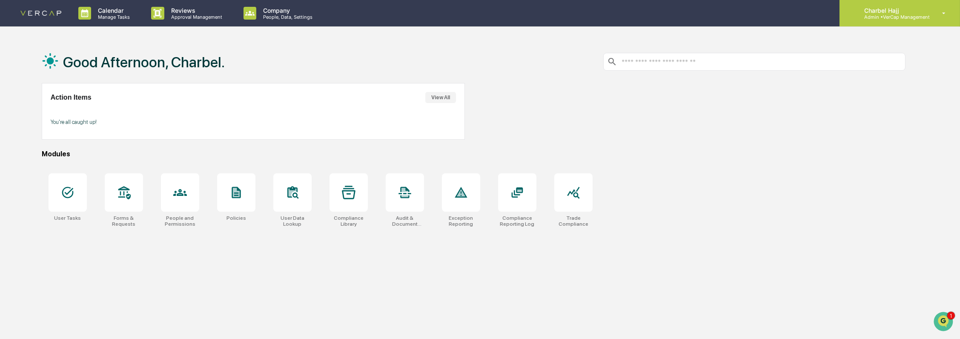
click at [943, 16] on icon at bounding box center [943, 13] width 15 height 8
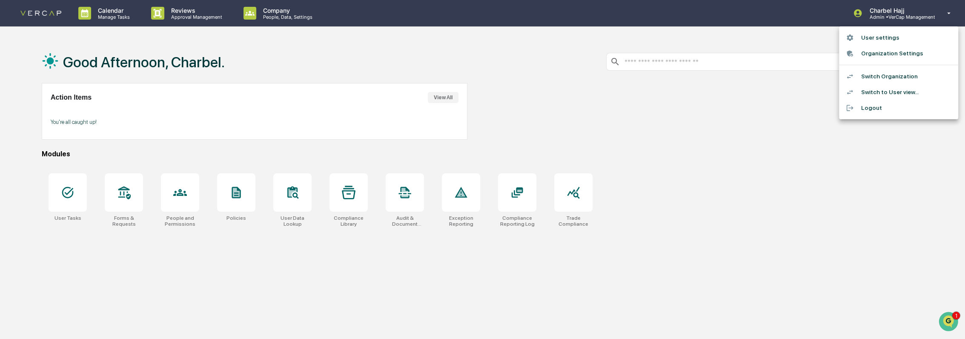
click at [911, 93] on li "Switch to User view..." at bounding box center [898, 92] width 119 height 16
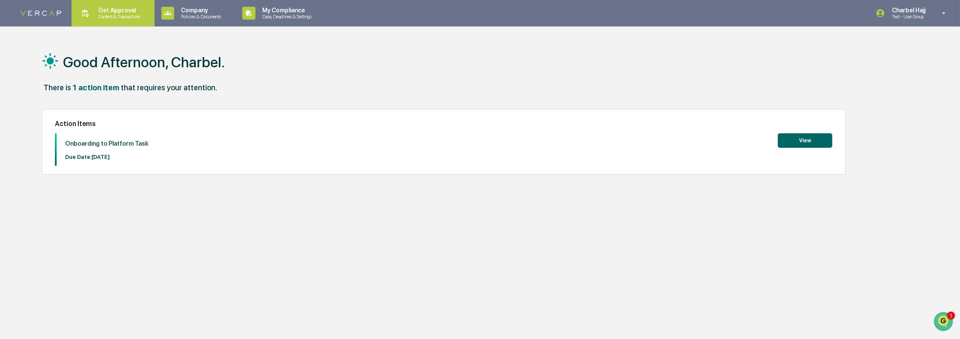
click at [137, 17] on p "Content & Transactions" at bounding box center [118, 17] width 53 height 6
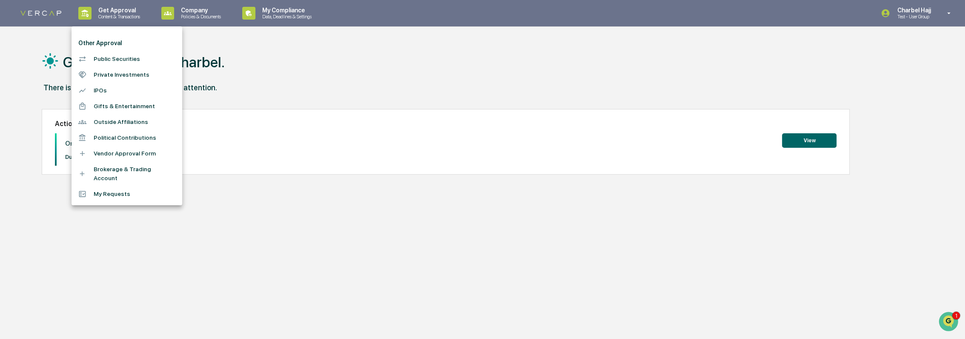
click at [129, 59] on li "Public Securities" at bounding box center [127, 59] width 111 height 16
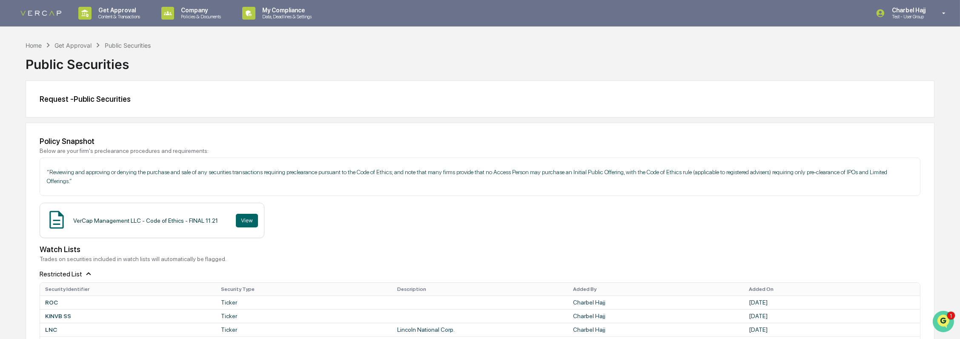
click at [947, 319] on img "Open customer support" at bounding box center [942, 320] width 21 height 17
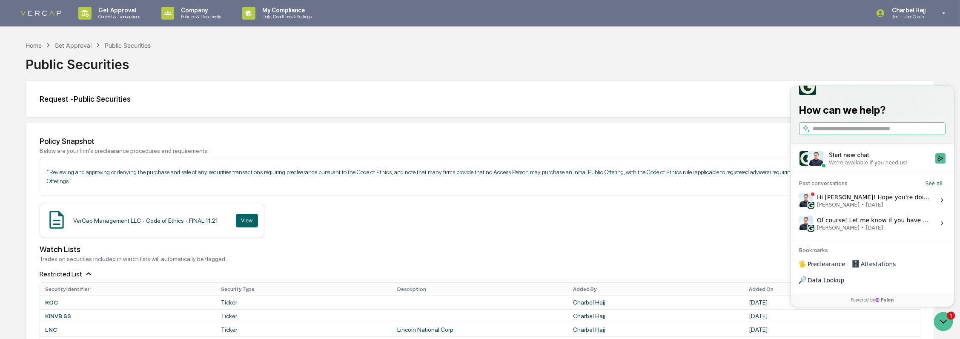
click at [882, 208] on span "[PERSON_NAME] • [DATE]" at bounding box center [872, 204] width 113 height 7
click at [799, 200] on button "View issue" at bounding box center [798, 200] width 0 height 0
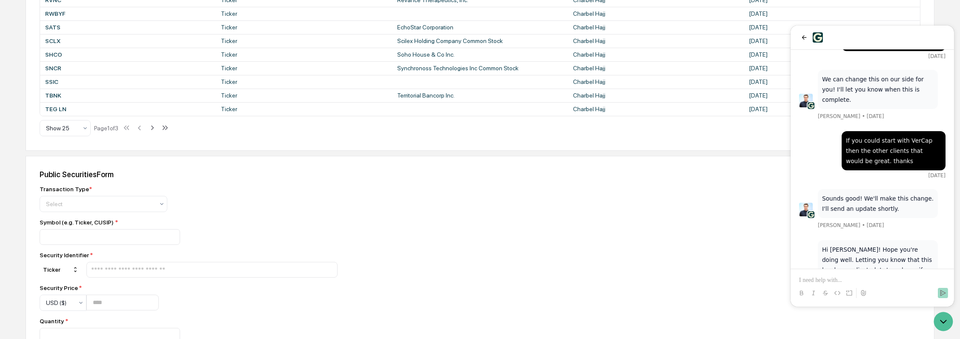
scroll to position [615, 0]
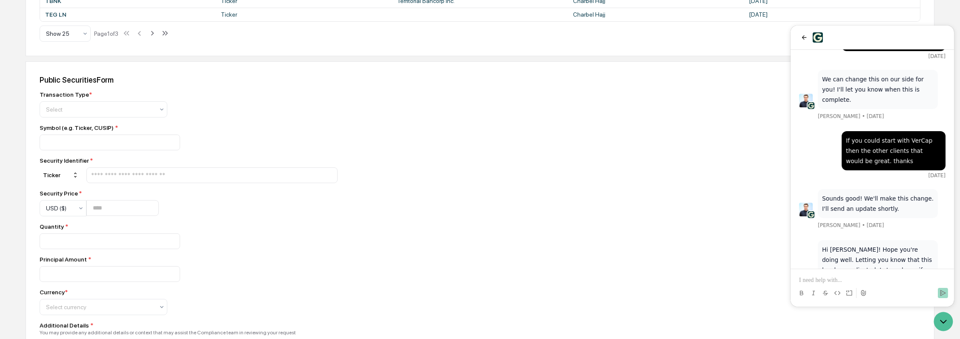
click at [899, 278] on p at bounding box center [872, 280] width 146 height 9
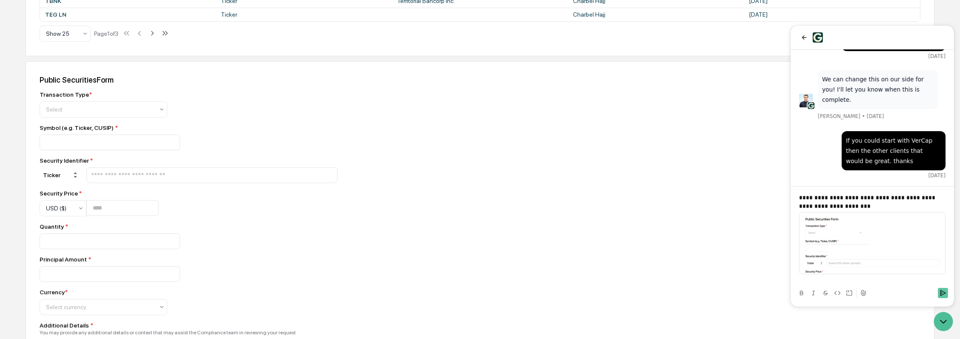
click at [942, 296] on icon "Send" at bounding box center [942, 292] width 7 height 7
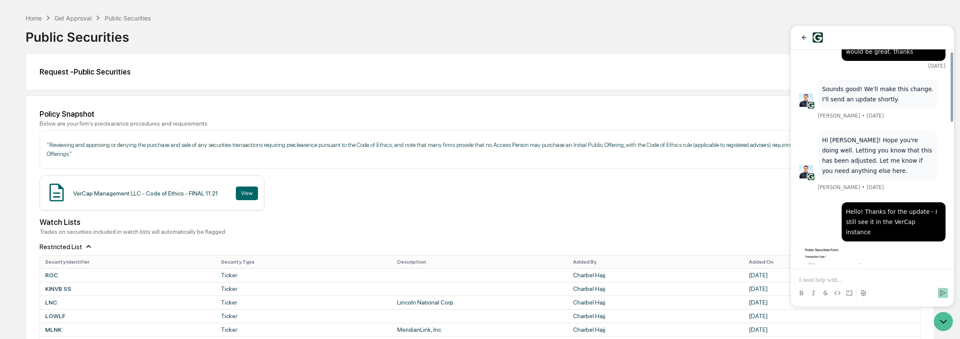
scroll to position [0, 0]
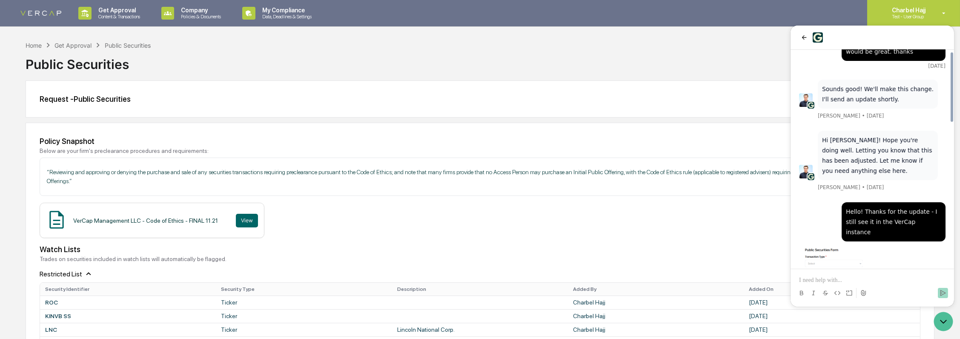
click at [900, 16] on p "Test - User Group" at bounding box center [907, 17] width 45 height 6
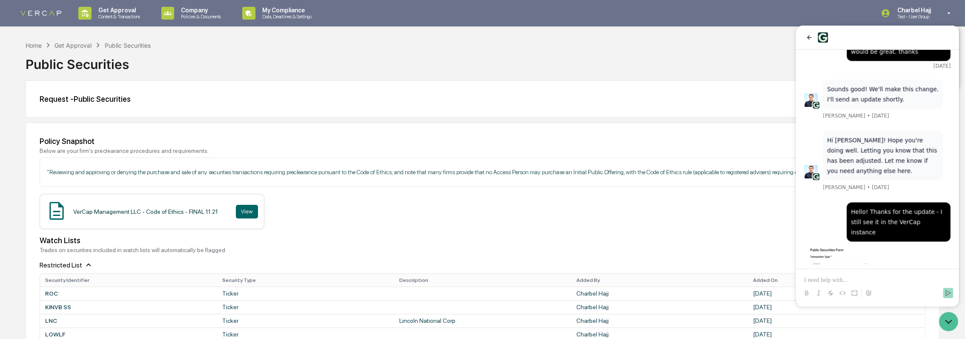
drag, startPoint x: 44, startPoint y: 37, endPoint x: 34, endPoint y: 41, distance: 10.7
click at [42, 37] on div at bounding box center [482, 169] width 965 height 339
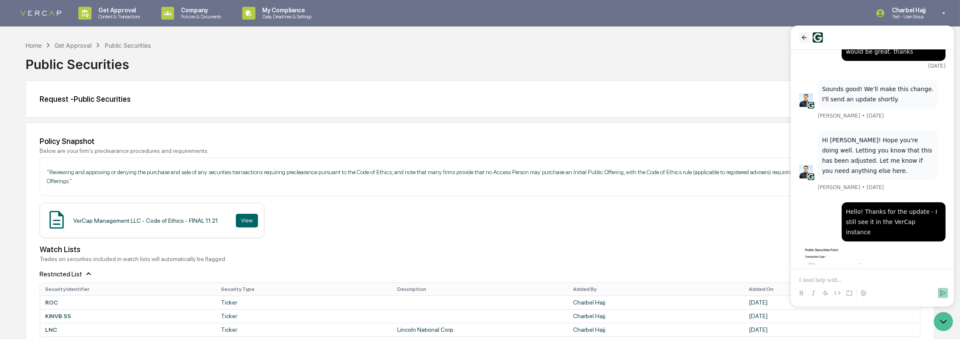
click at [805, 36] on icon "back" at bounding box center [803, 37] width 7 height 7
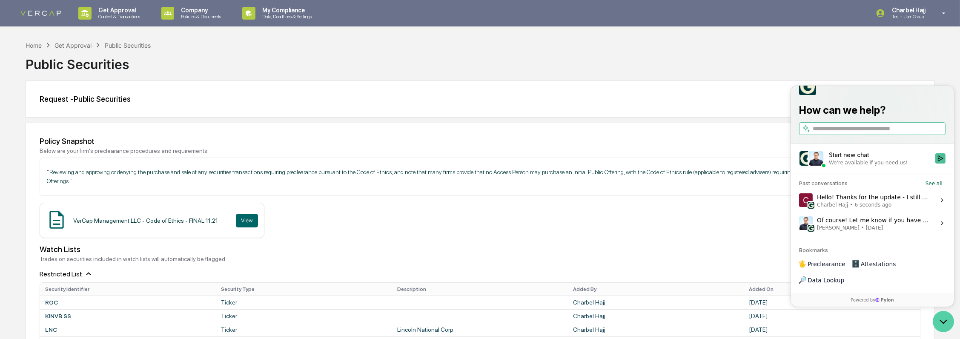
click at [948, 324] on icon "Open customer support" at bounding box center [942, 320] width 21 height 21
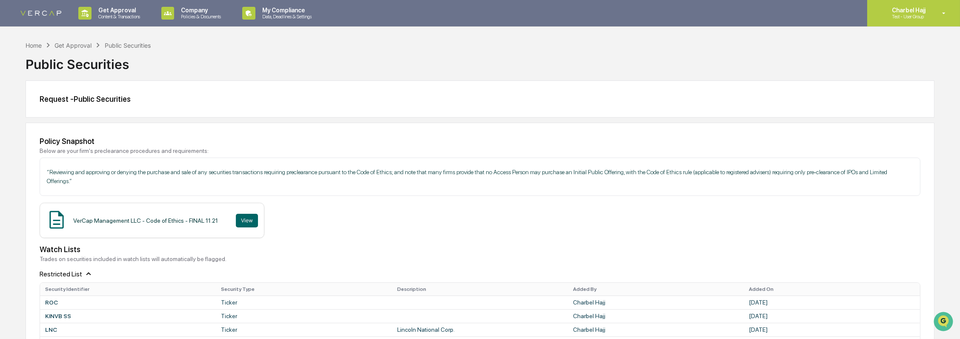
click at [921, 11] on p "Charbel Hajj" at bounding box center [907, 10] width 45 height 7
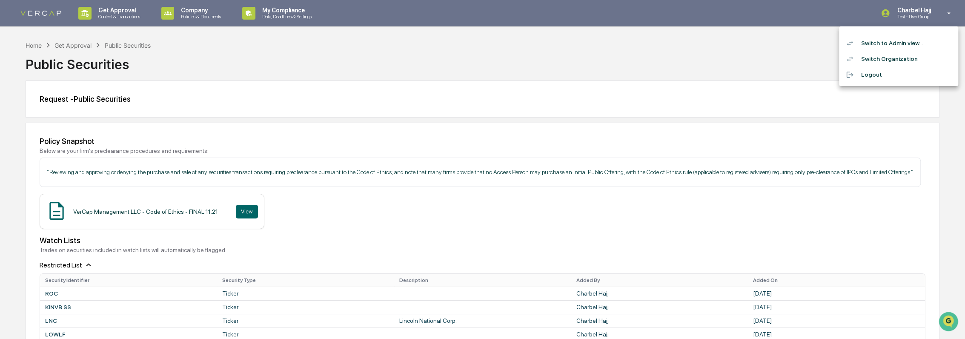
click at [902, 43] on li "Switch to Admin view..." at bounding box center [898, 43] width 119 height 16
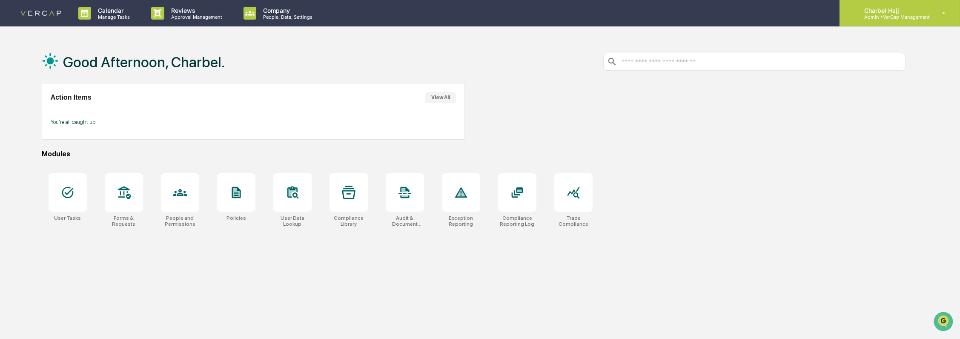
click at [931, 20] on div "Charbel Hajj Admin • VerCap Management" at bounding box center [899, 13] width 120 height 26
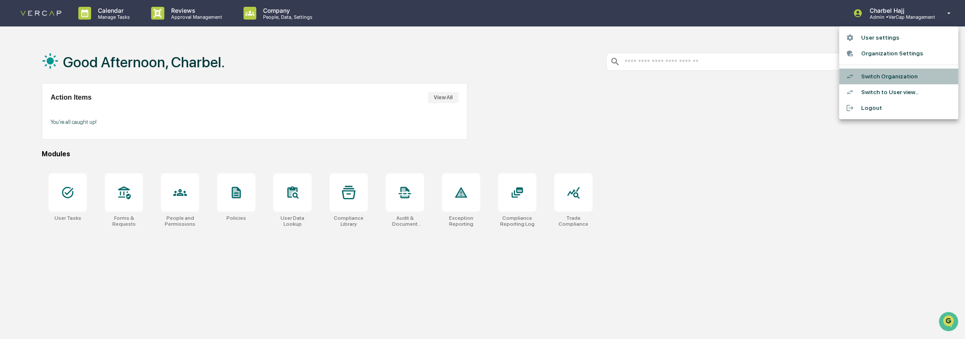
click at [904, 74] on li "Switch Organization" at bounding box center [898, 77] width 119 height 16
